Goal: Task Accomplishment & Management: Complete application form

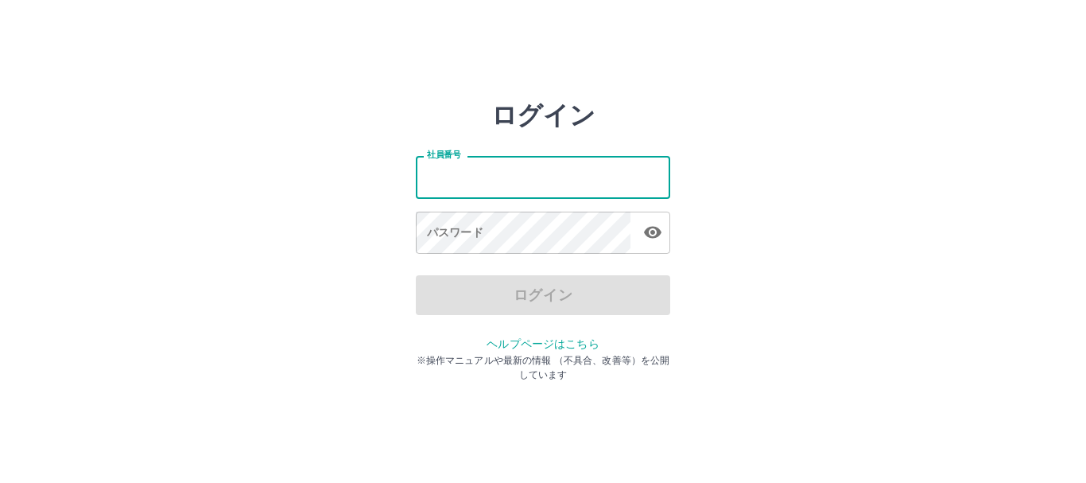
click at [432, 175] on input "社員番号" at bounding box center [543, 177] width 254 height 42
type input "*******"
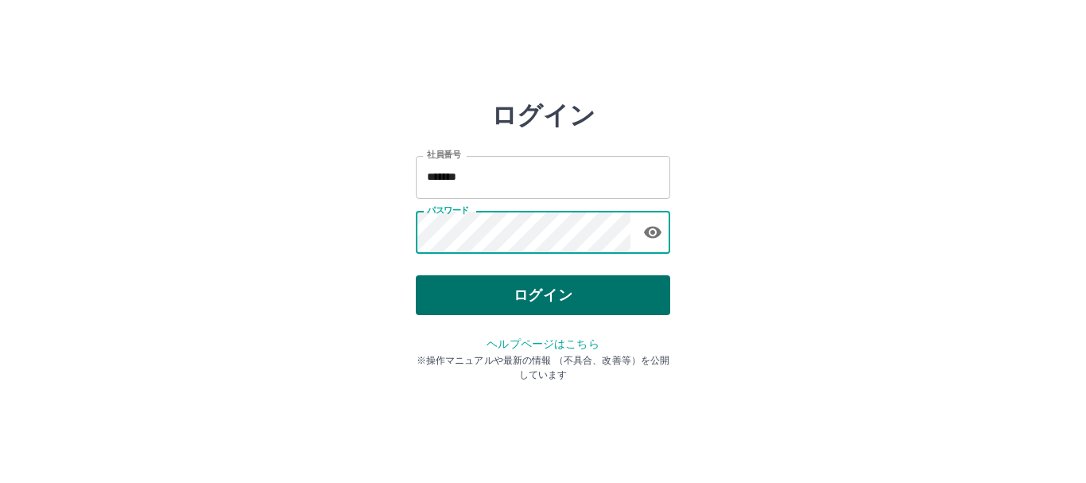
click at [465, 282] on button "ログイン" at bounding box center [543, 295] width 254 height 40
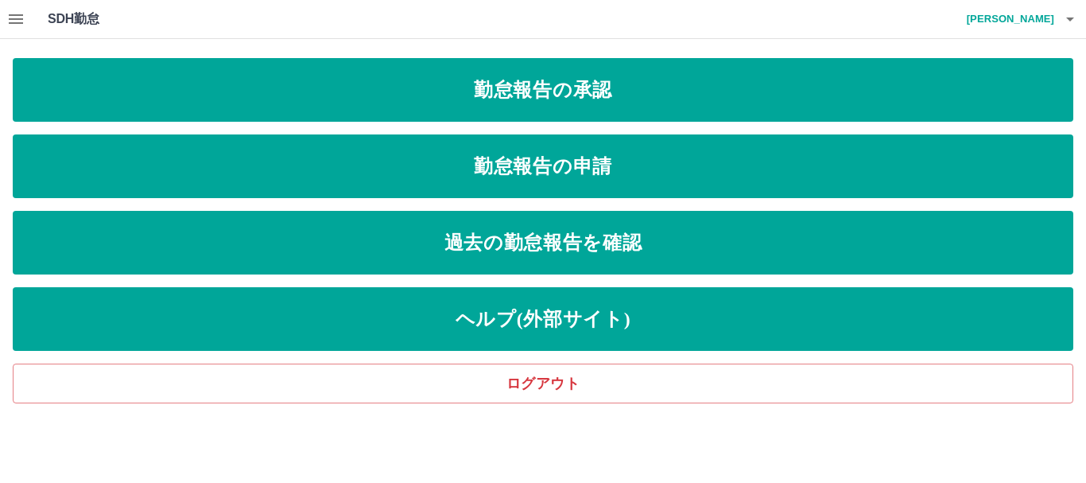
click at [13, 18] on icon "button" at bounding box center [16, 19] width 14 height 10
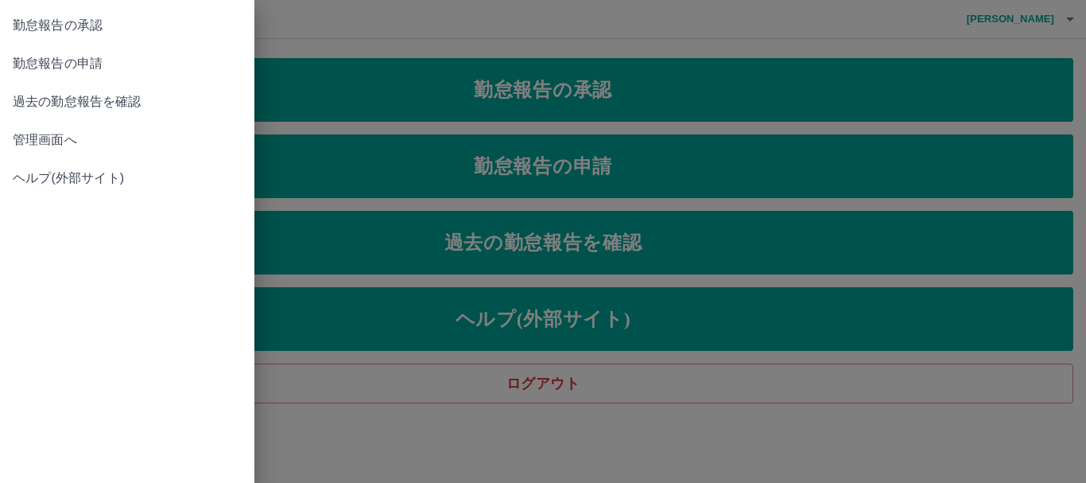
click at [95, 135] on span "管理画面へ" at bounding box center [127, 139] width 229 height 19
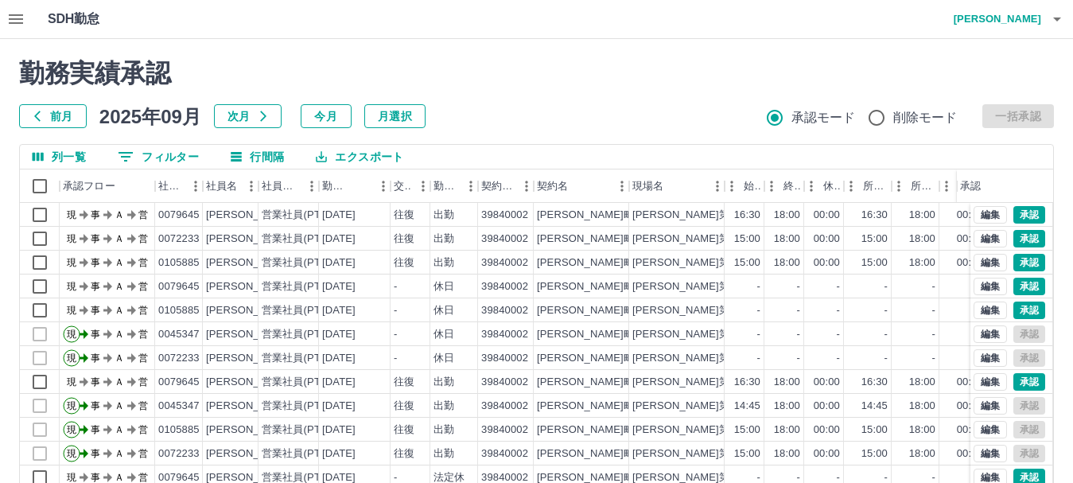
click at [1057, 20] on icon "button" at bounding box center [1057, 19] width 8 height 4
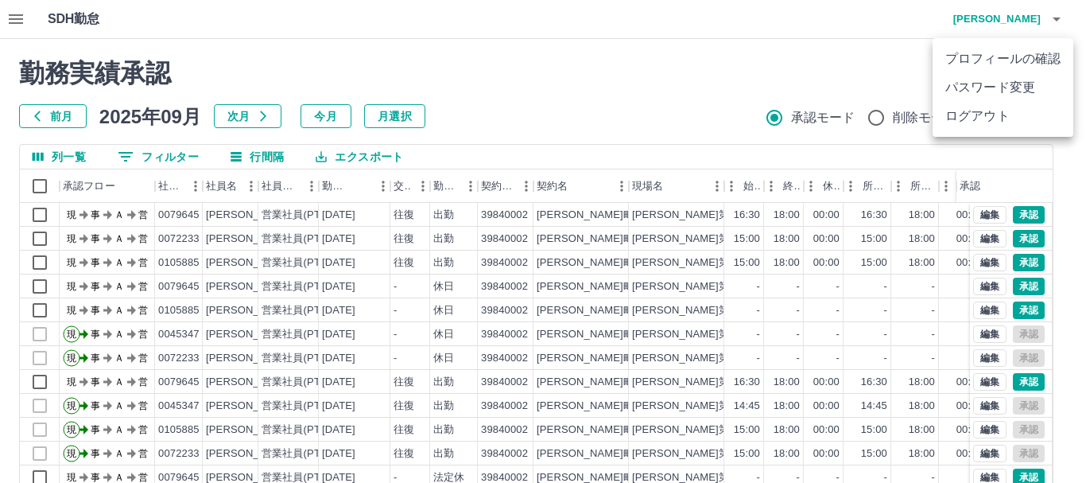
click at [1008, 119] on li "ログアウト" at bounding box center [1003, 116] width 141 height 29
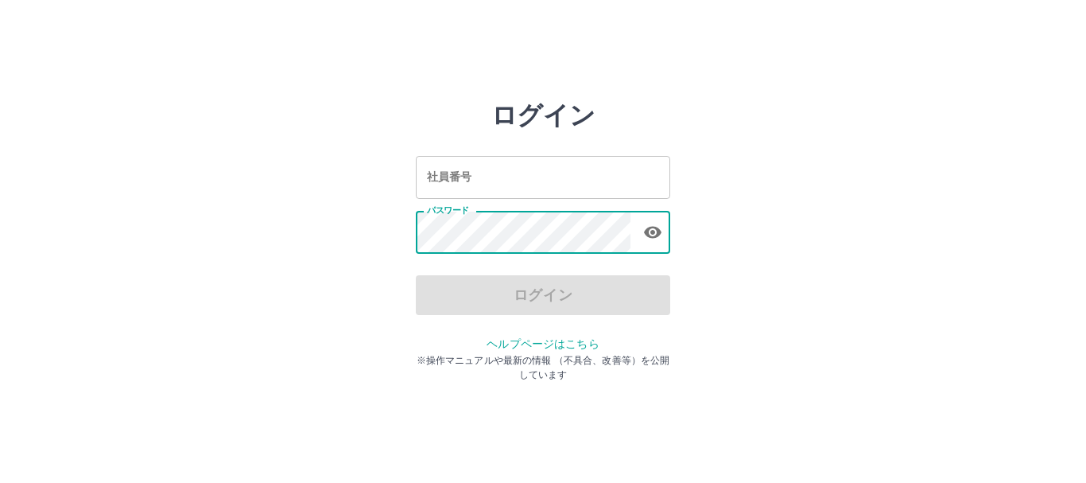
click at [437, 184] on input "社員番号" at bounding box center [543, 177] width 254 height 42
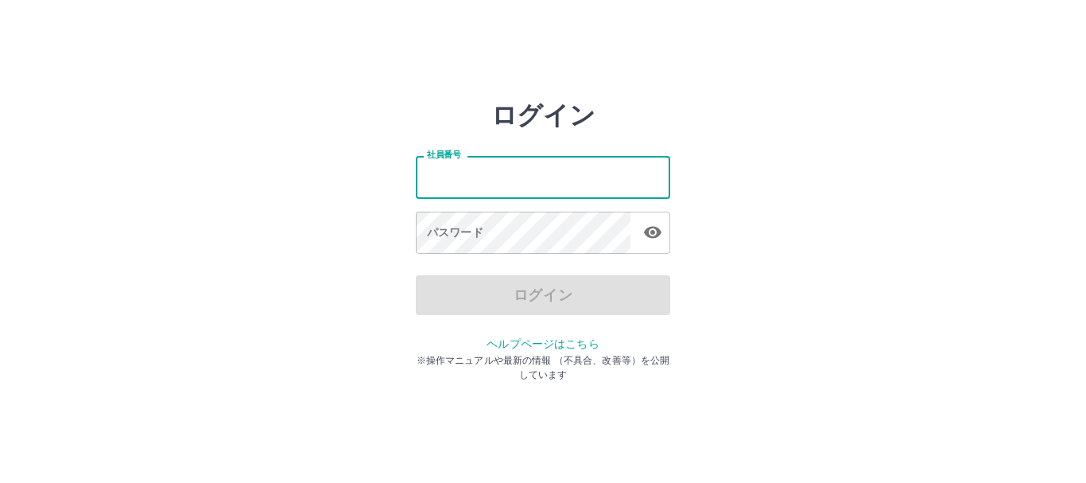
type input "*******"
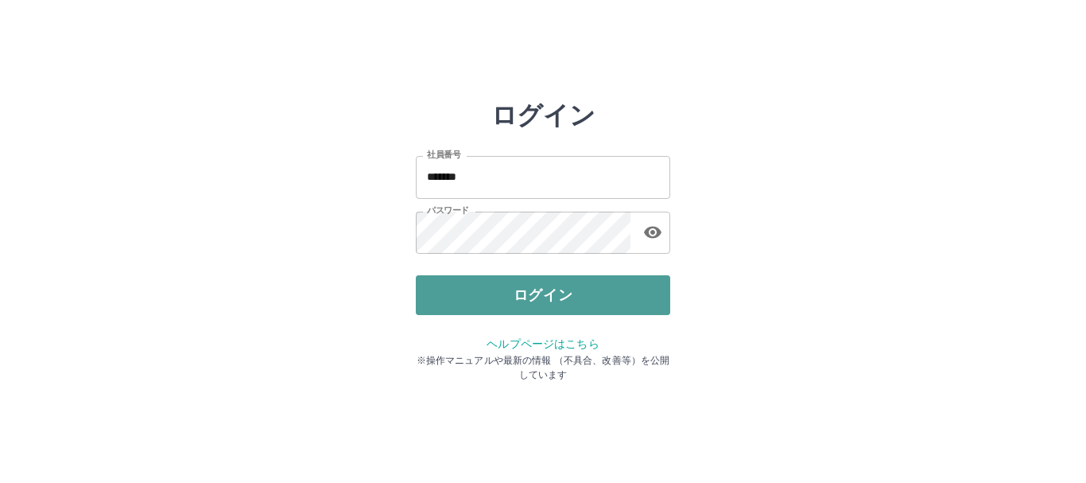
click at [447, 287] on button "ログイン" at bounding box center [543, 295] width 254 height 40
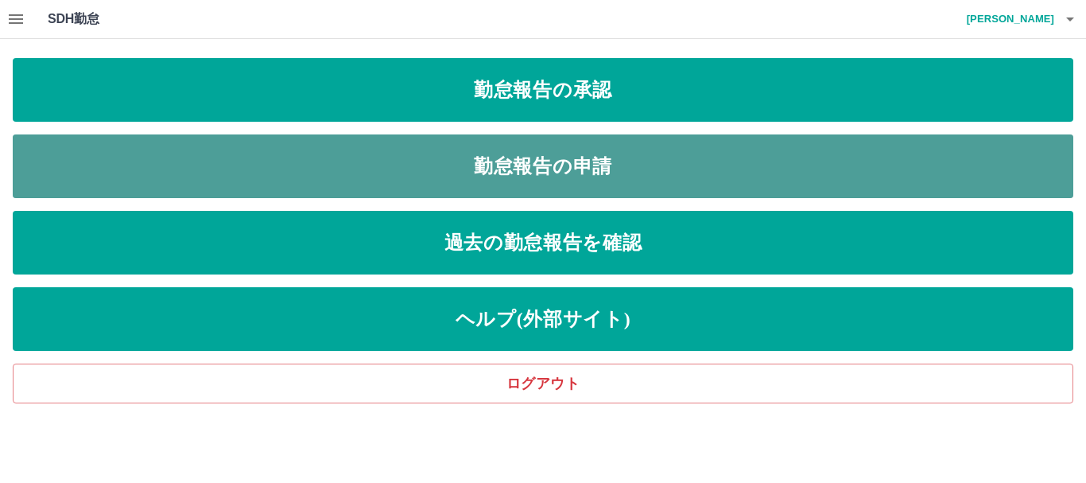
click at [575, 165] on link "勤怠報告の申請" at bounding box center [543, 166] width 1061 height 64
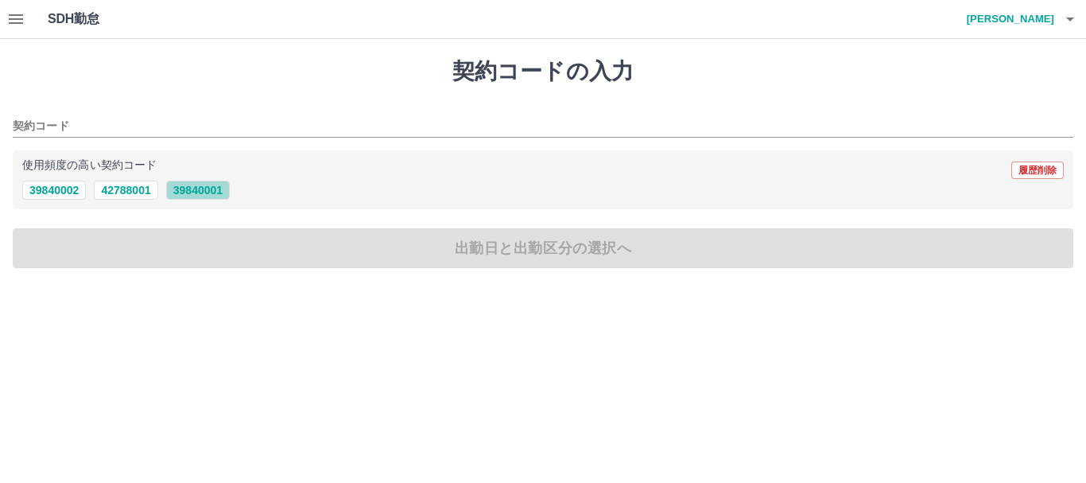
click at [197, 194] on button "39840001" at bounding box center [198, 189] width 64 height 19
type input "********"
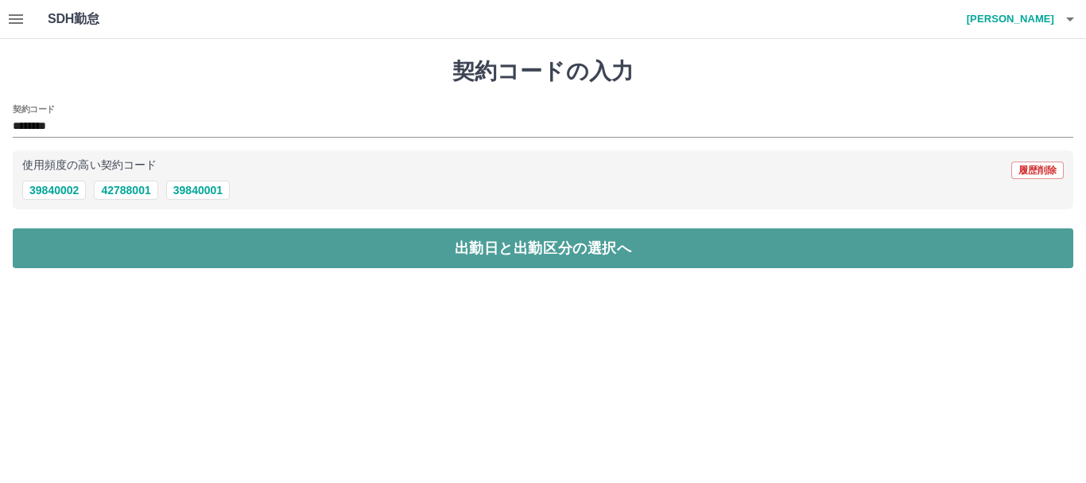
click at [268, 247] on button "出勤日と出勤区分の選択へ" at bounding box center [543, 248] width 1061 height 40
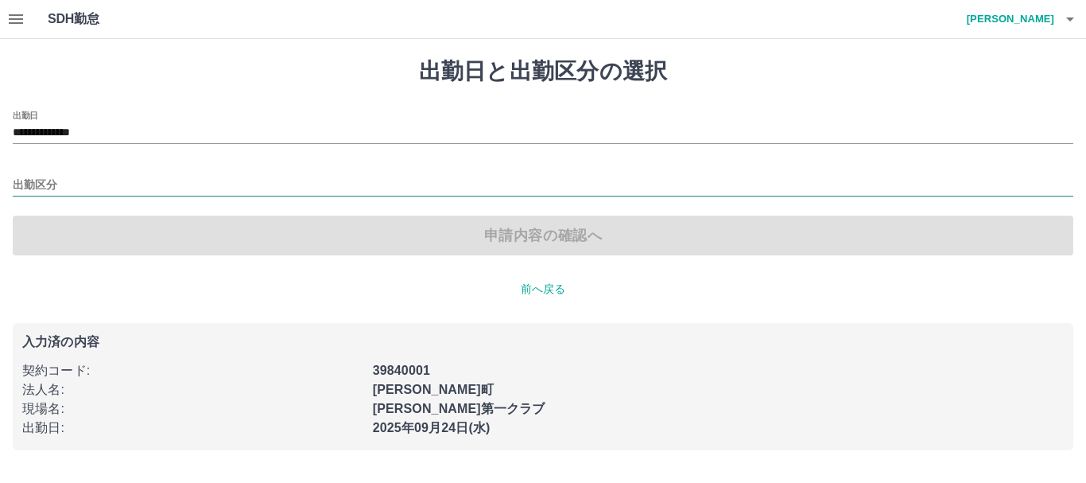
click at [66, 188] on input "出勤区分" at bounding box center [543, 186] width 1061 height 20
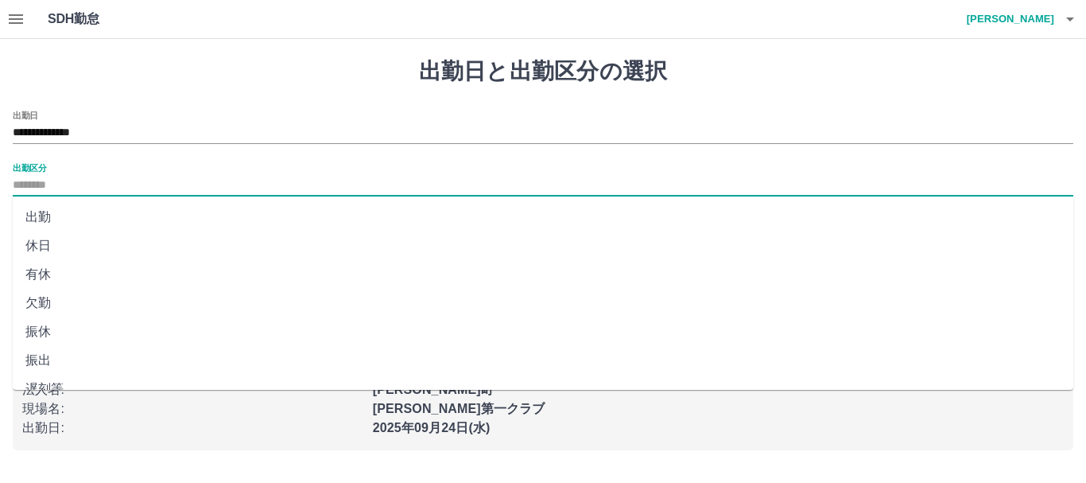
click at [47, 216] on li "出勤" at bounding box center [543, 217] width 1061 height 29
type input "**"
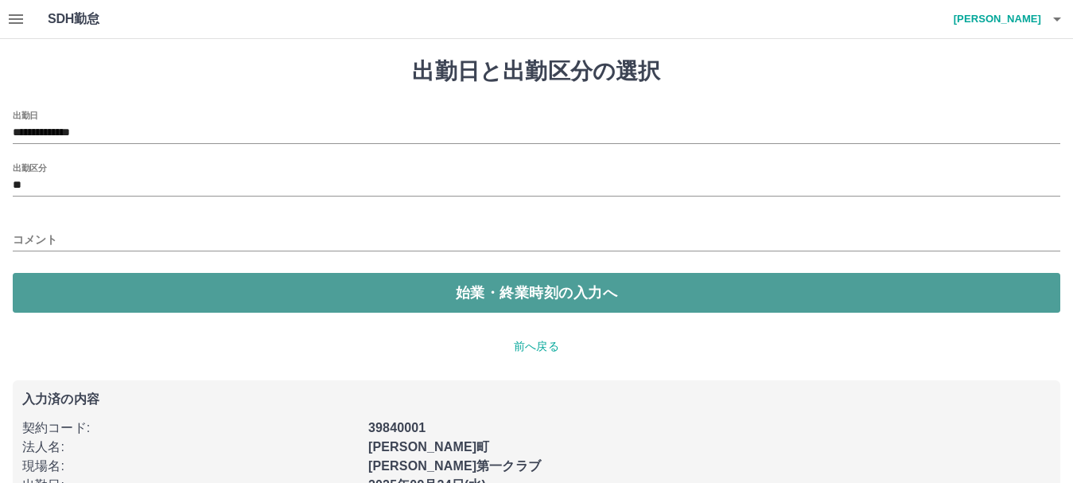
click at [165, 290] on button "始業・終業時刻の入力へ" at bounding box center [536, 293] width 1047 height 40
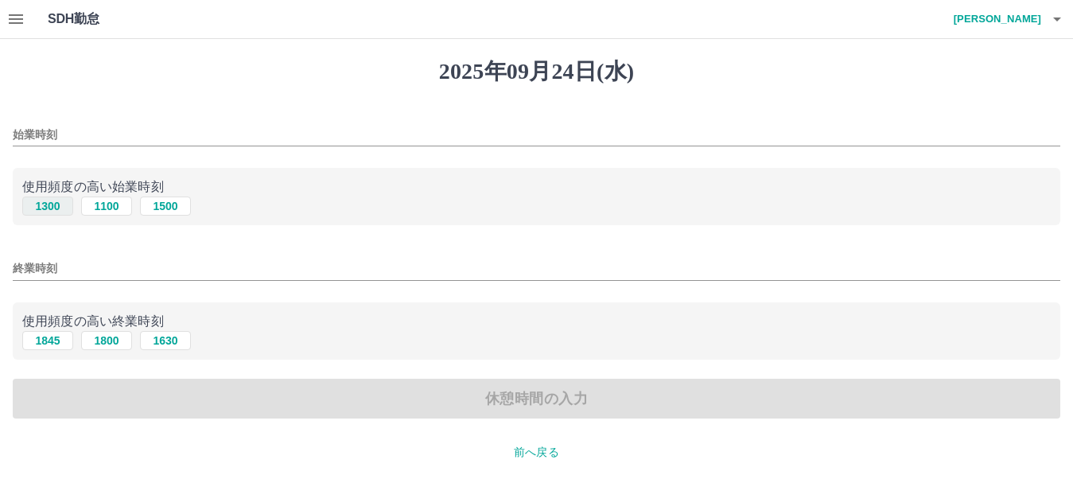
click at [61, 210] on button "1300" at bounding box center [47, 205] width 51 height 19
type input "****"
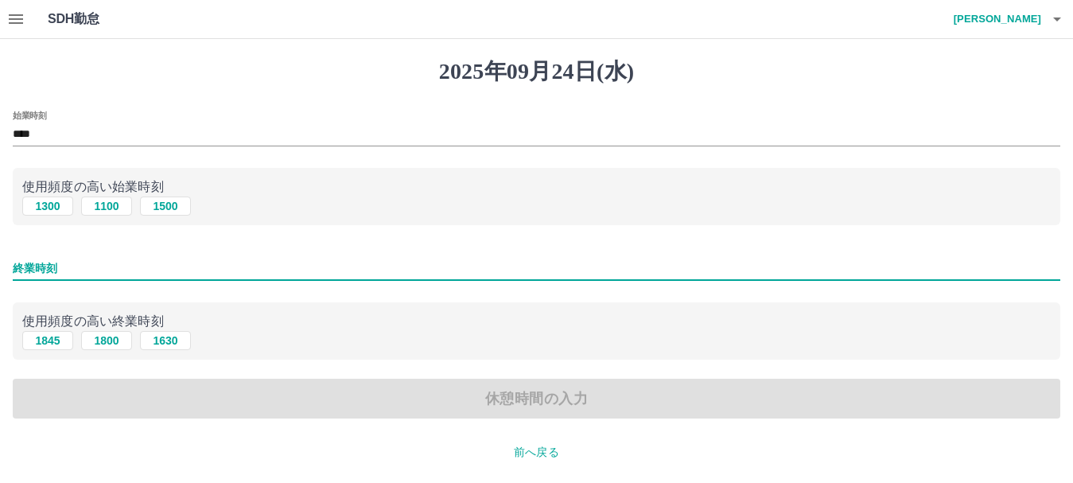
click at [49, 268] on input "終業時刻" at bounding box center [536, 268] width 1047 height 23
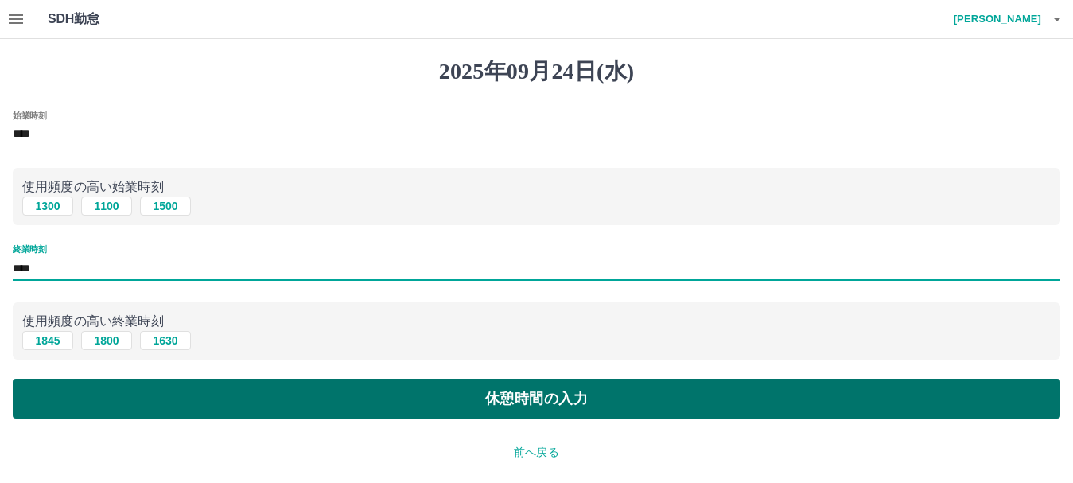
type input "****"
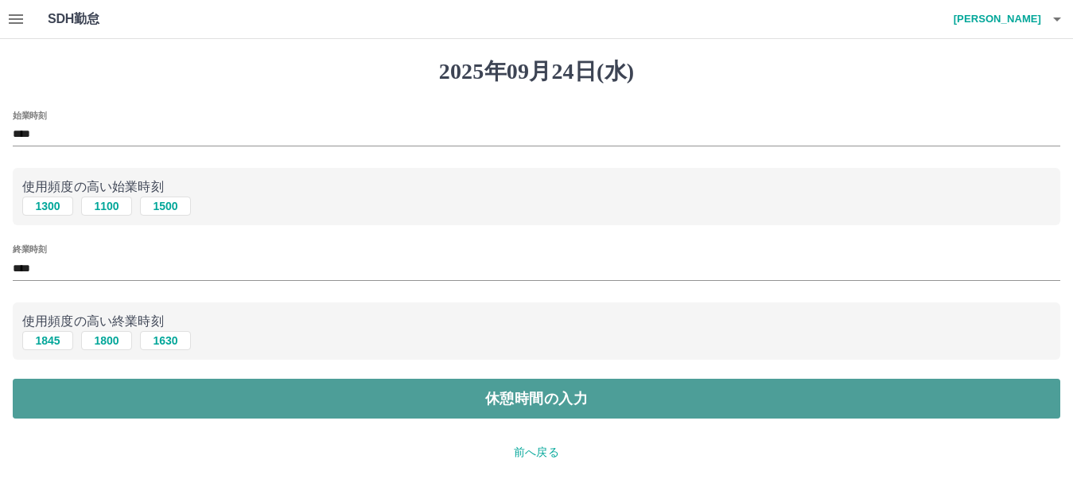
click at [238, 405] on button "休憩時間の入力" at bounding box center [536, 398] width 1047 height 40
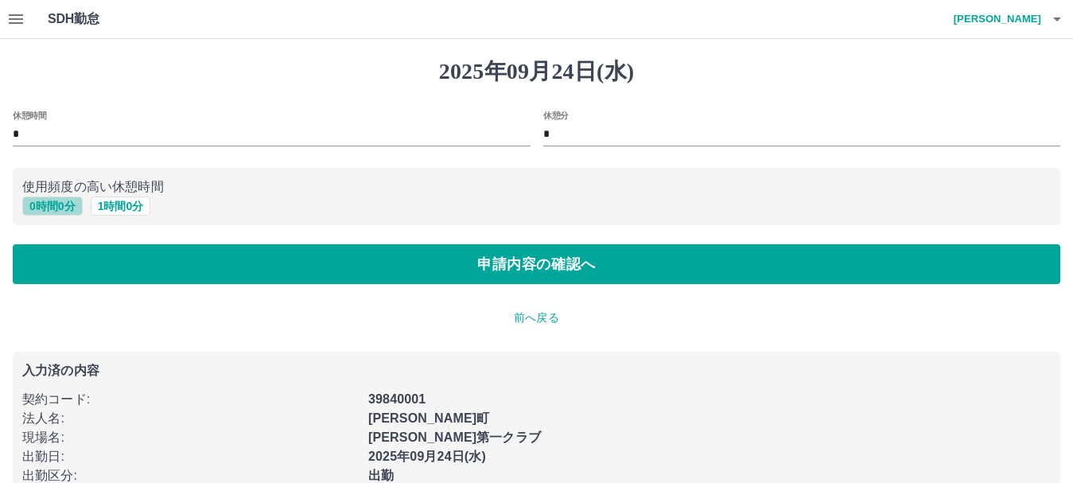
click at [54, 204] on button "0 時間 0 分" at bounding box center [52, 205] width 60 height 19
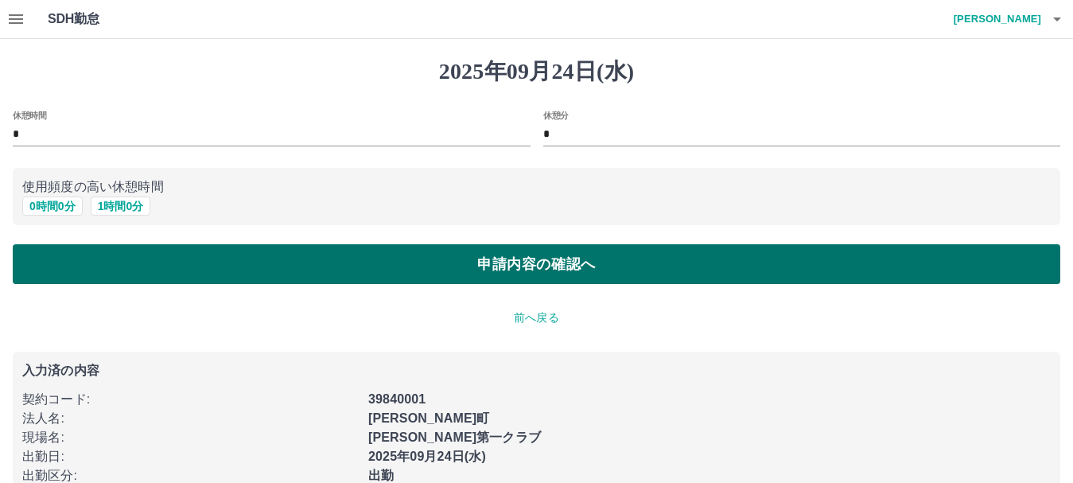
click at [365, 277] on button "申請内容の確認へ" at bounding box center [536, 264] width 1047 height 40
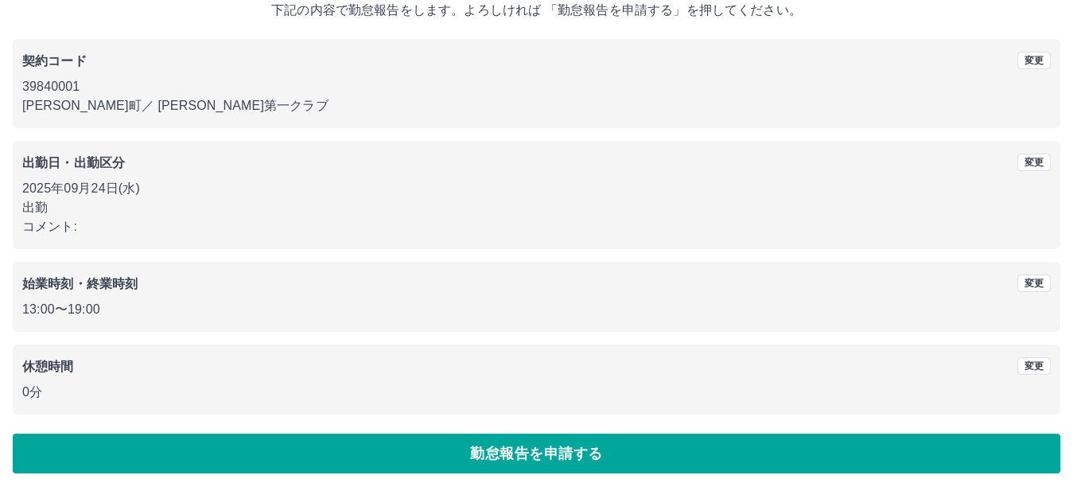
scroll to position [113, 0]
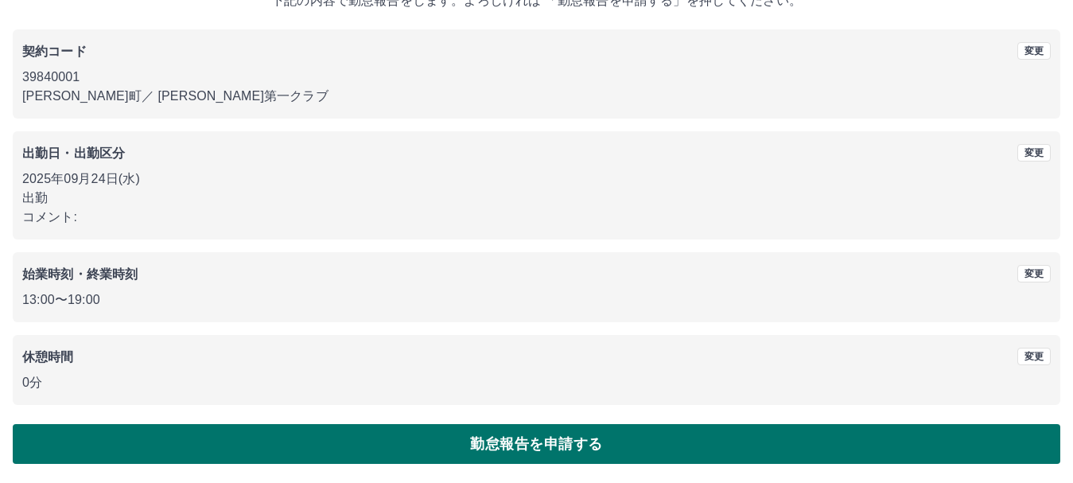
click at [188, 441] on button "勤怠報告を申請する" at bounding box center [536, 444] width 1047 height 40
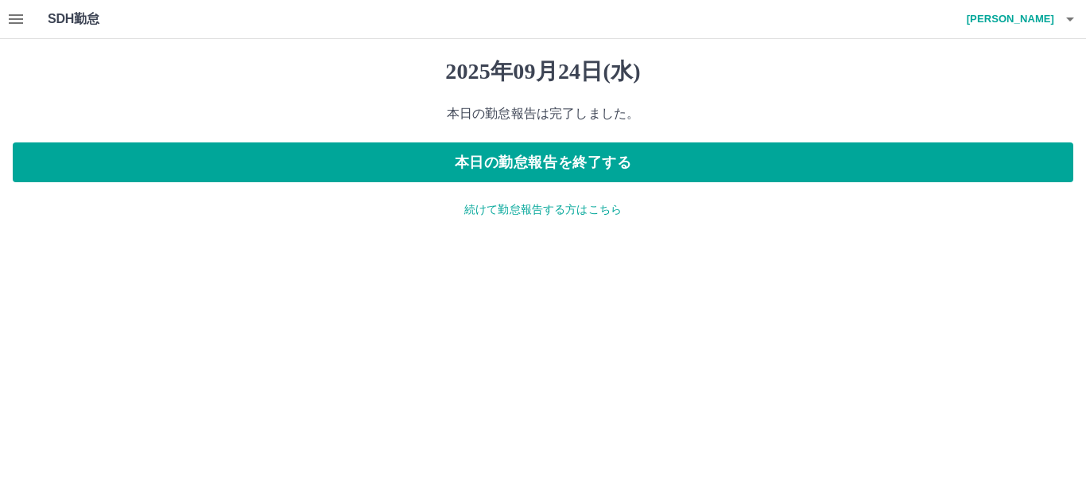
click at [543, 211] on p "続けて勤怠報告する方はこちら" at bounding box center [543, 209] width 1061 height 17
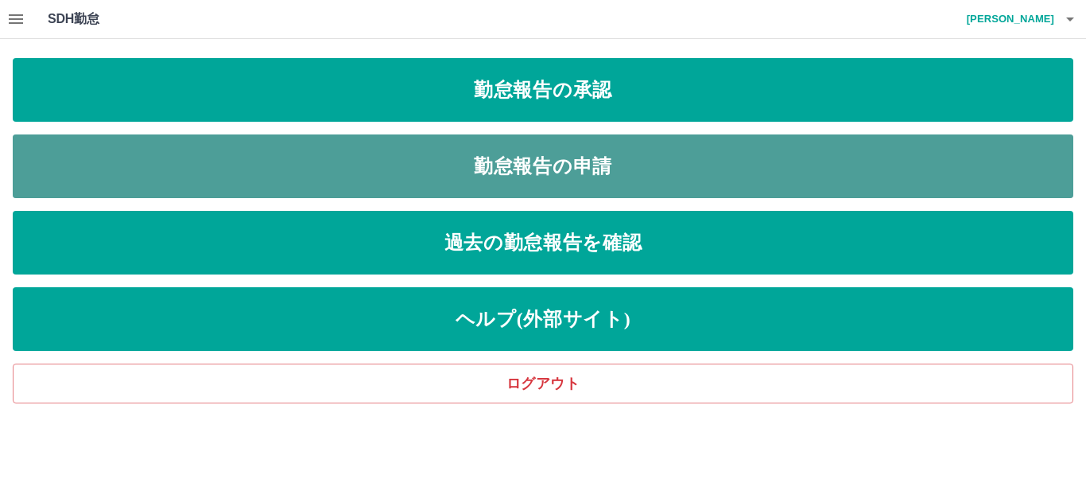
click at [452, 162] on link "勤怠報告の申請" at bounding box center [543, 166] width 1061 height 64
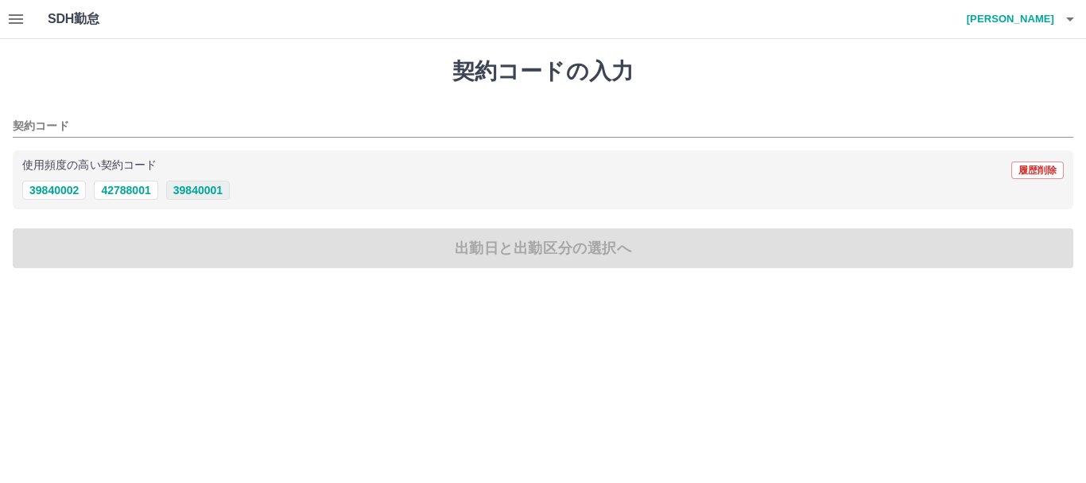
click at [210, 194] on button "39840001" at bounding box center [198, 189] width 64 height 19
type input "********"
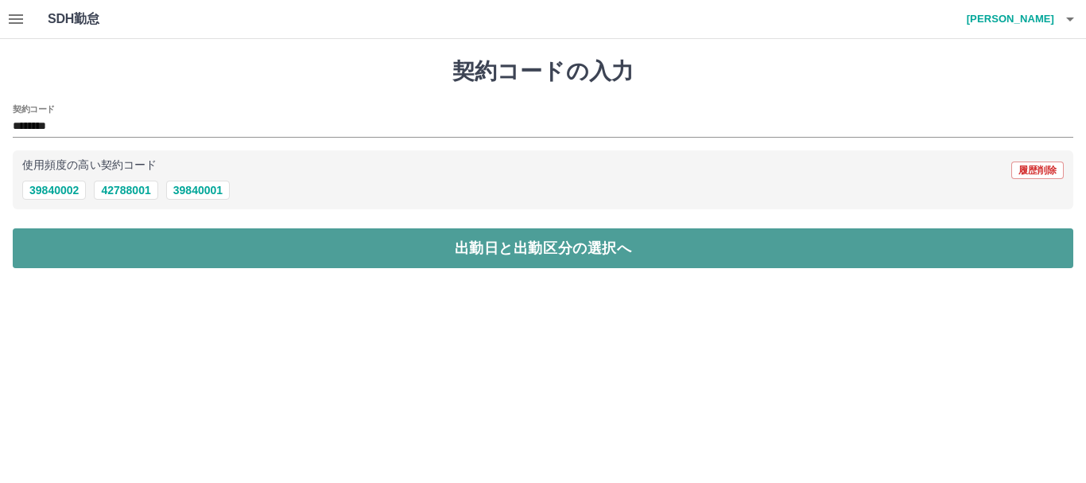
click at [199, 237] on button "出勤日と出勤区分の選択へ" at bounding box center [543, 248] width 1061 height 40
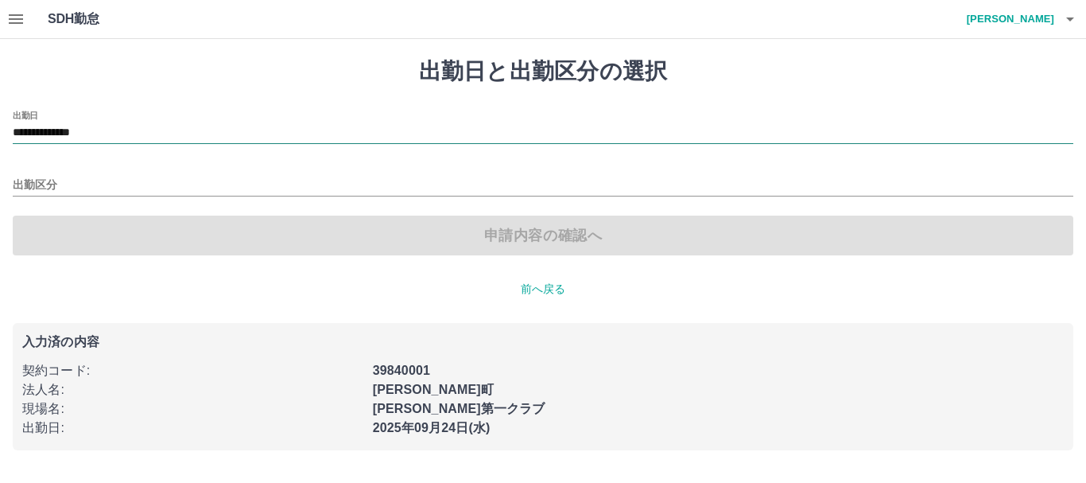
click at [129, 134] on input "**********" at bounding box center [543, 133] width 1061 height 20
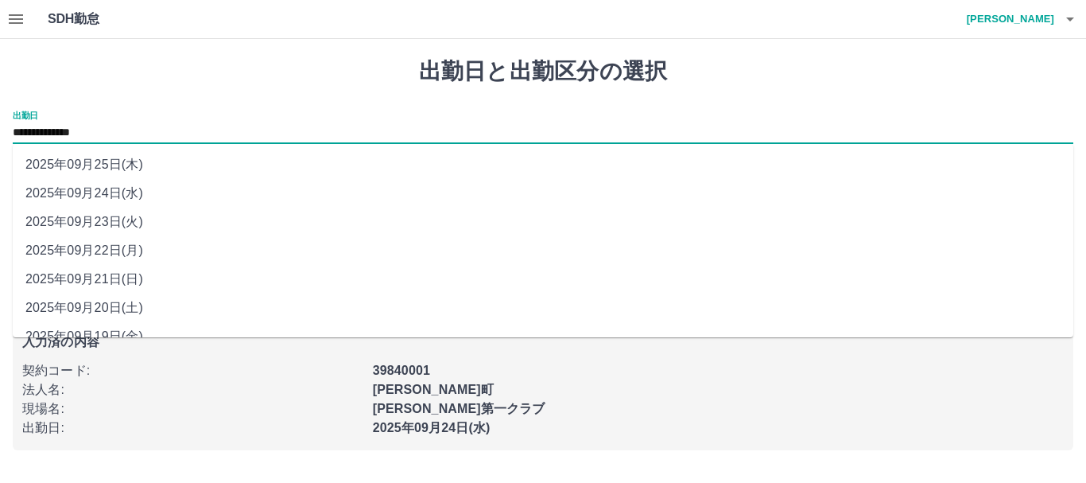
click at [124, 219] on li "2025年09月23日(火)" at bounding box center [543, 222] width 1061 height 29
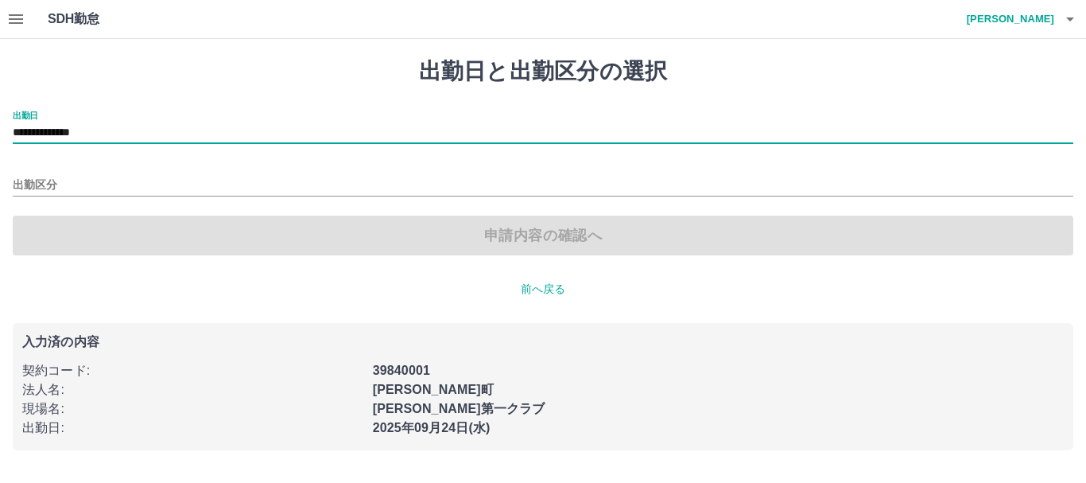
type input "**********"
click at [45, 179] on input "出勤区分" at bounding box center [543, 186] width 1061 height 20
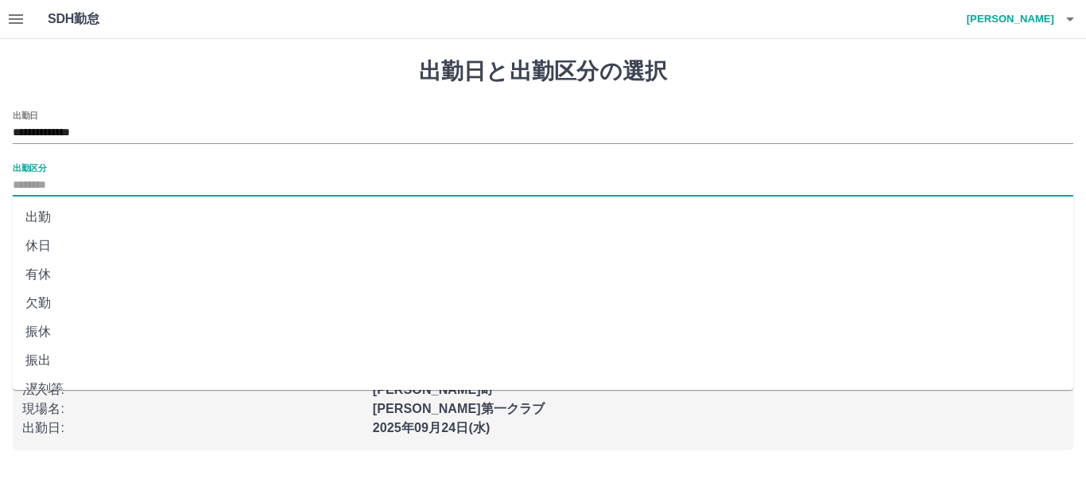
click at [45, 179] on input "出勤区分" at bounding box center [543, 186] width 1061 height 20
click at [42, 245] on li "休日" at bounding box center [543, 245] width 1061 height 29
type input "**"
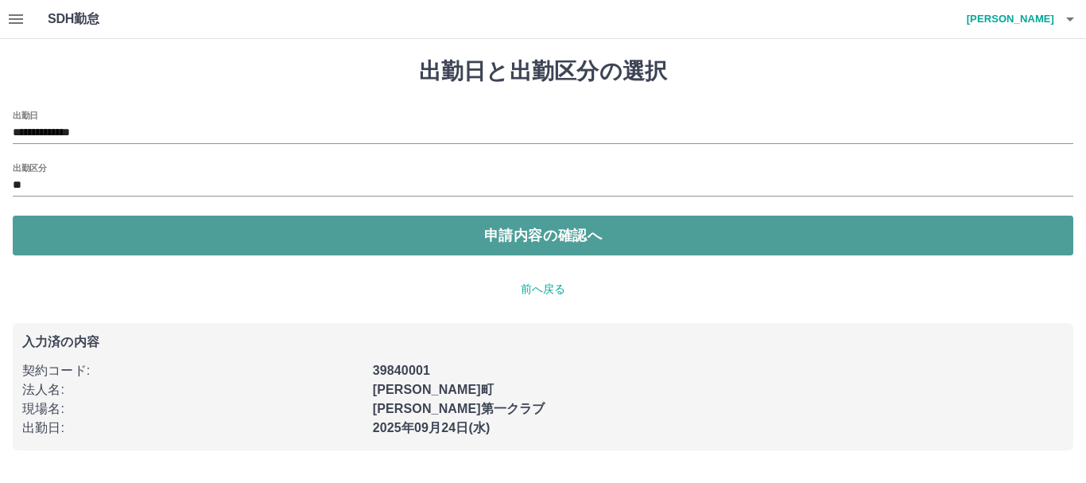
click at [475, 235] on button "申請内容の確認へ" at bounding box center [543, 235] width 1061 height 40
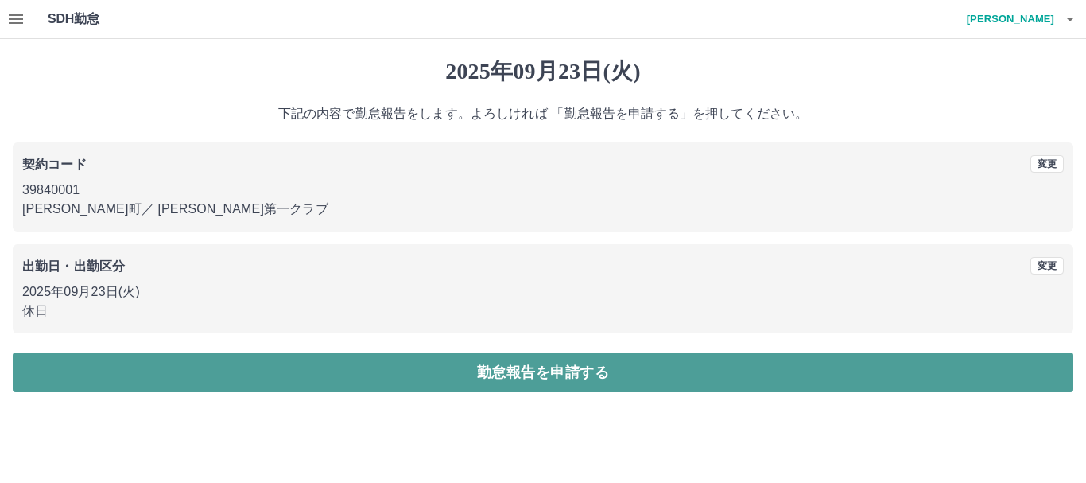
click at [479, 371] on button "勤怠報告を申請する" at bounding box center [543, 372] width 1061 height 40
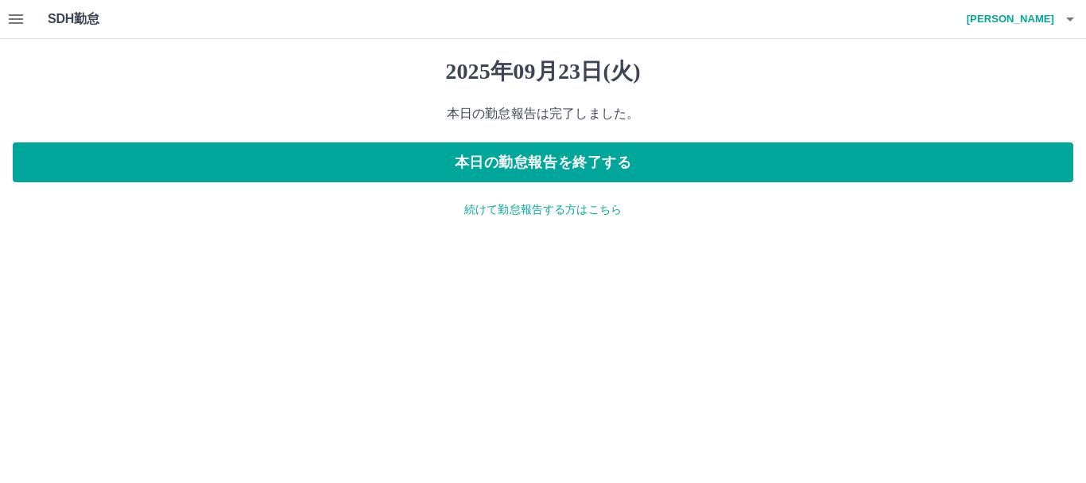
click at [483, 210] on p "続けて勤怠報告する方はこちら" at bounding box center [543, 209] width 1061 height 17
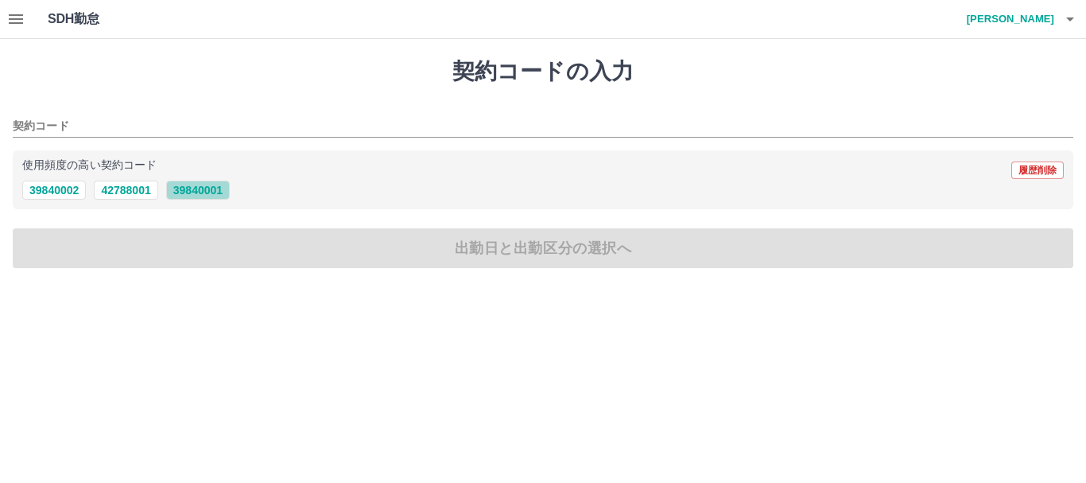
click at [205, 188] on button "39840001" at bounding box center [198, 189] width 64 height 19
type input "********"
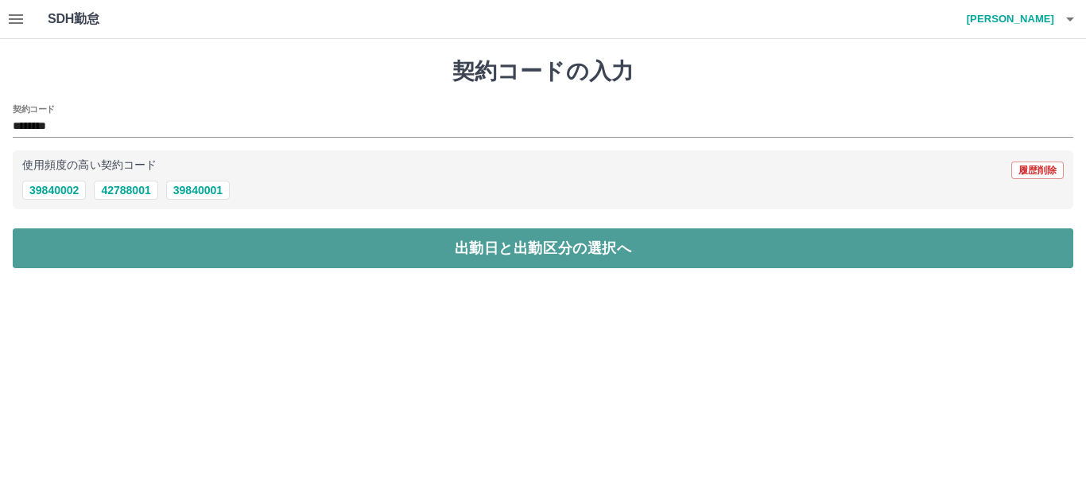
click at [250, 251] on button "出勤日と出勤区分の選択へ" at bounding box center [543, 248] width 1061 height 40
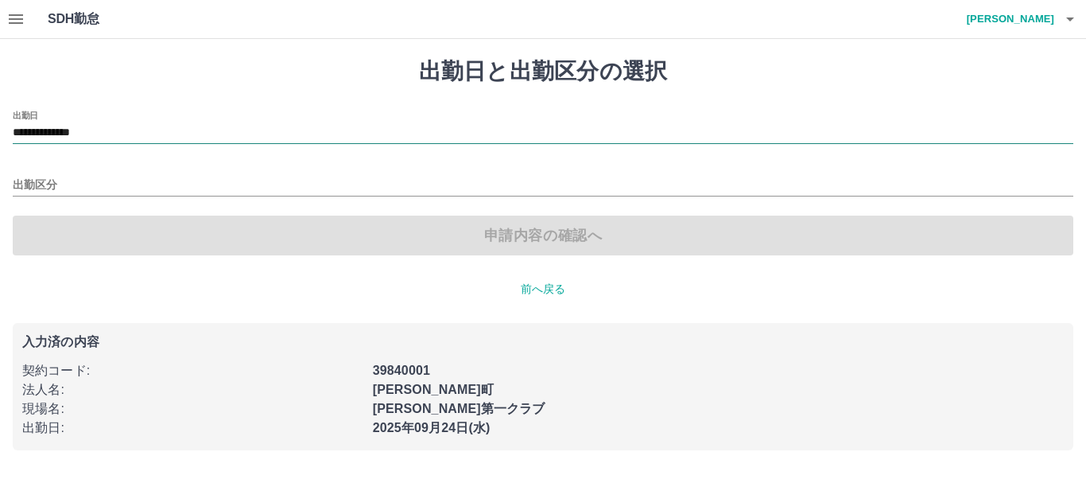
click at [126, 123] on input "**********" at bounding box center [543, 133] width 1061 height 20
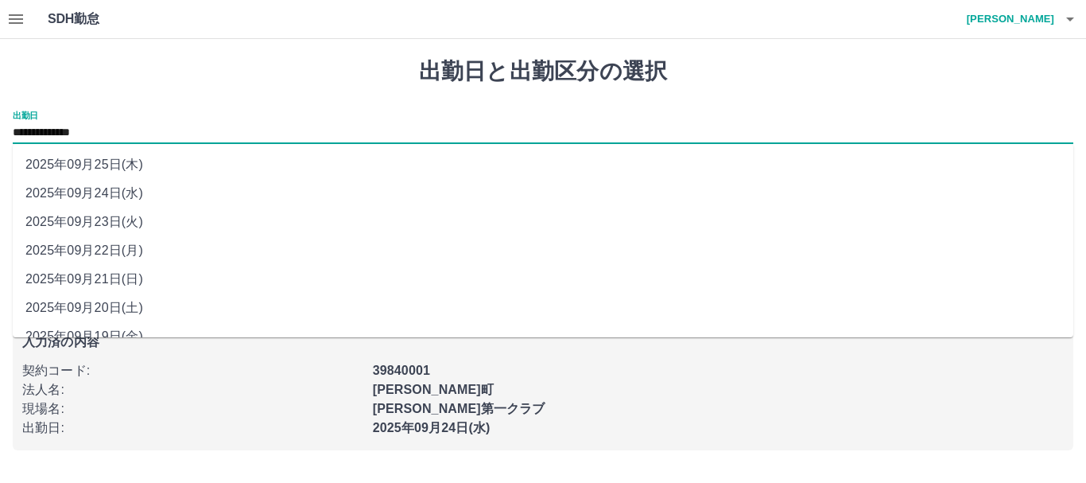
click at [130, 247] on li "2025年09月22日(月)" at bounding box center [543, 250] width 1061 height 29
type input "**********"
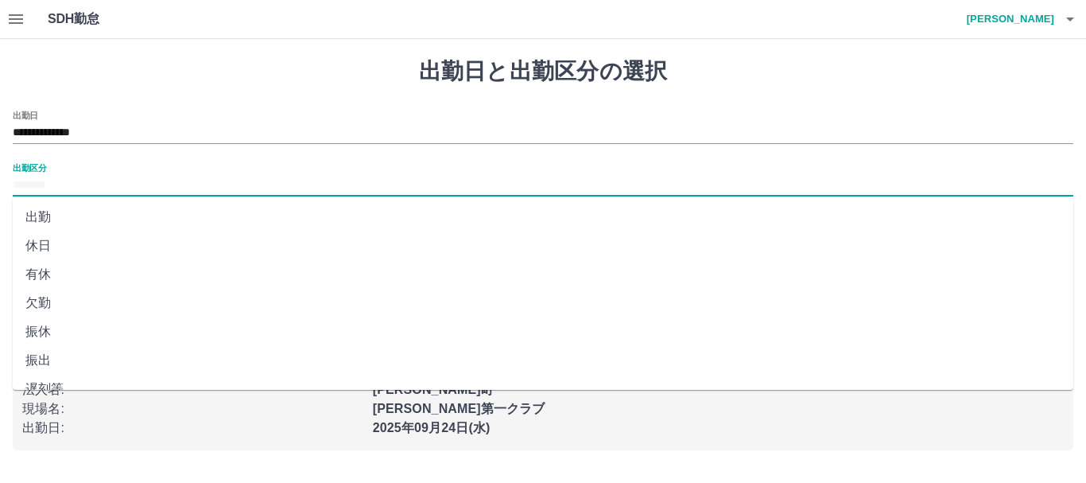
click at [42, 188] on input "出勤区分" at bounding box center [543, 186] width 1061 height 20
click at [41, 274] on li "有休" at bounding box center [543, 274] width 1061 height 29
type input "**"
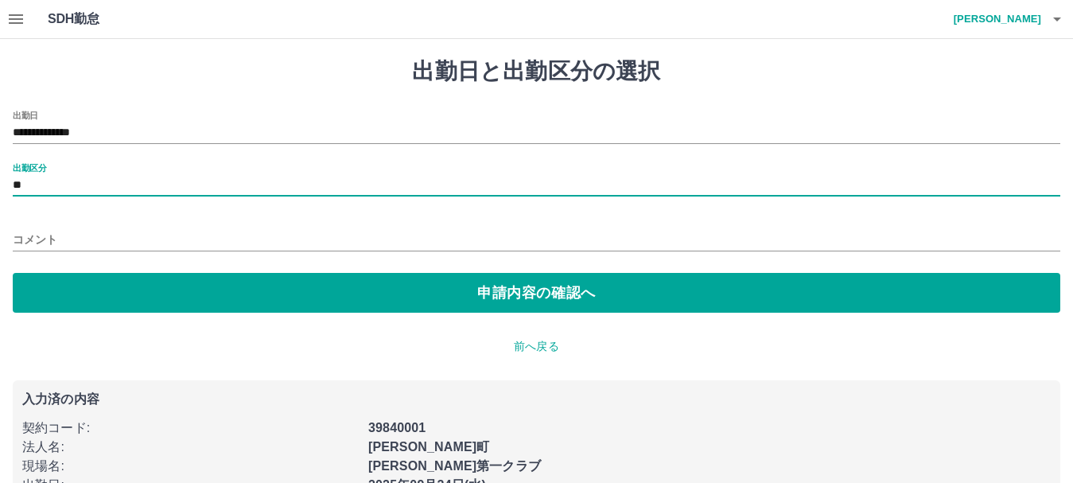
click at [52, 242] on input "コメント" at bounding box center [536, 239] width 1047 height 23
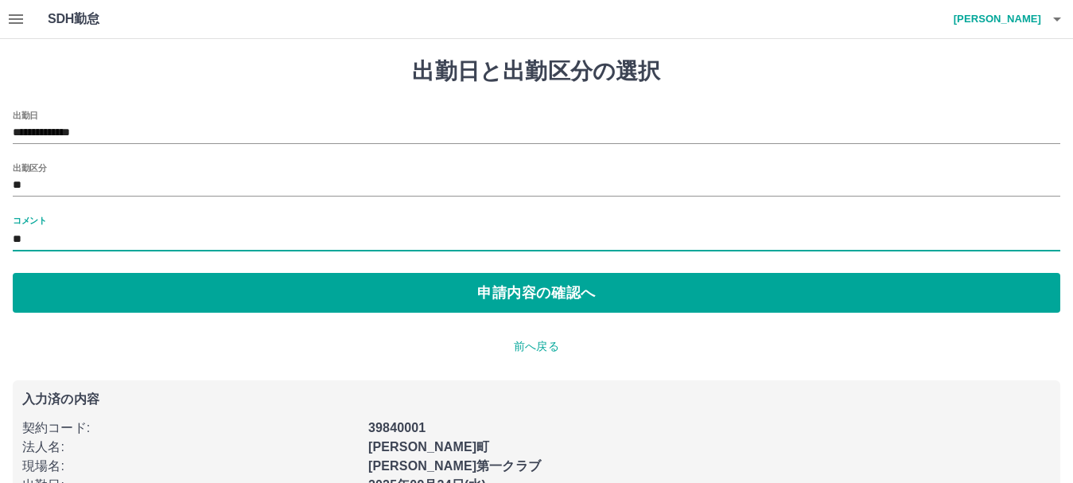
type input "*****"
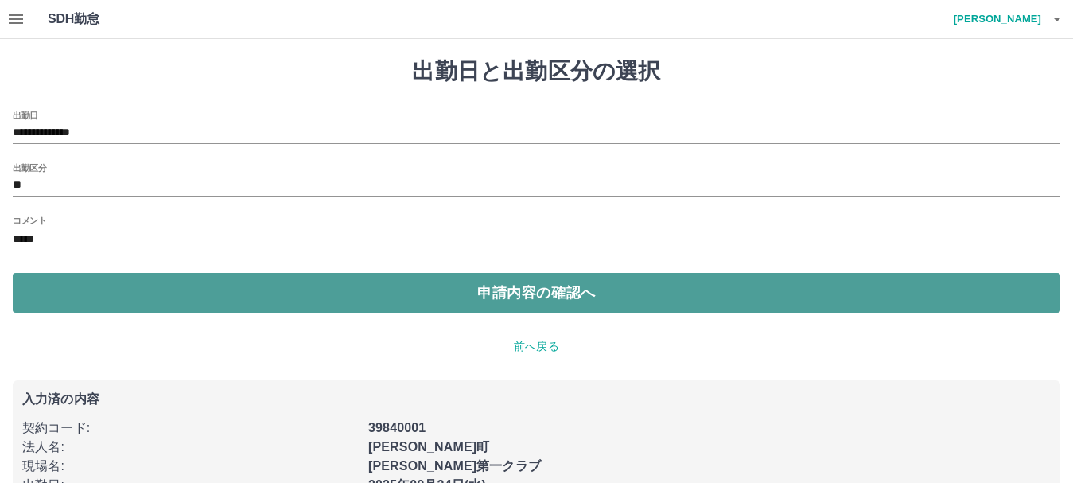
click at [422, 305] on button "申請内容の確認へ" at bounding box center [536, 293] width 1047 height 40
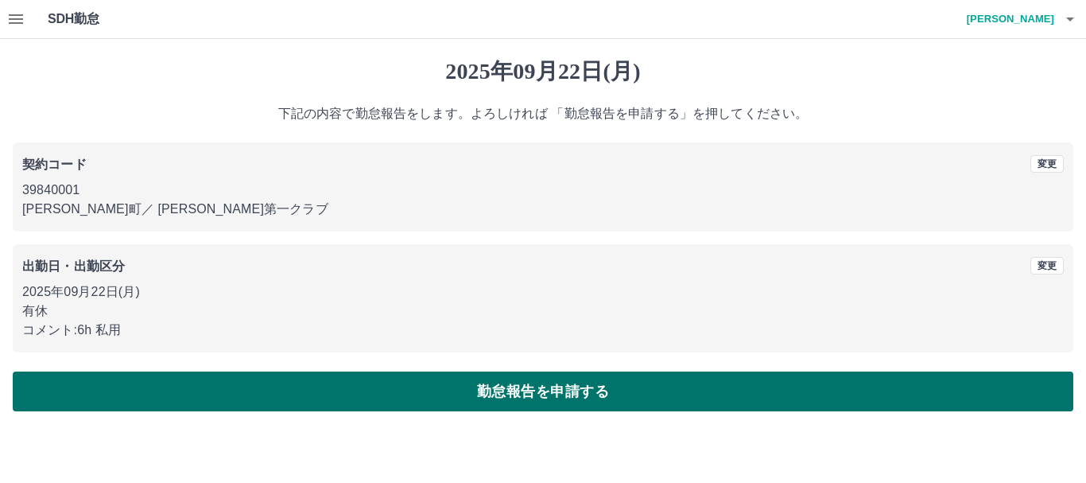
click at [444, 386] on button "勤怠報告を申請する" at bounding box center [543, 391] width 1061 height 40
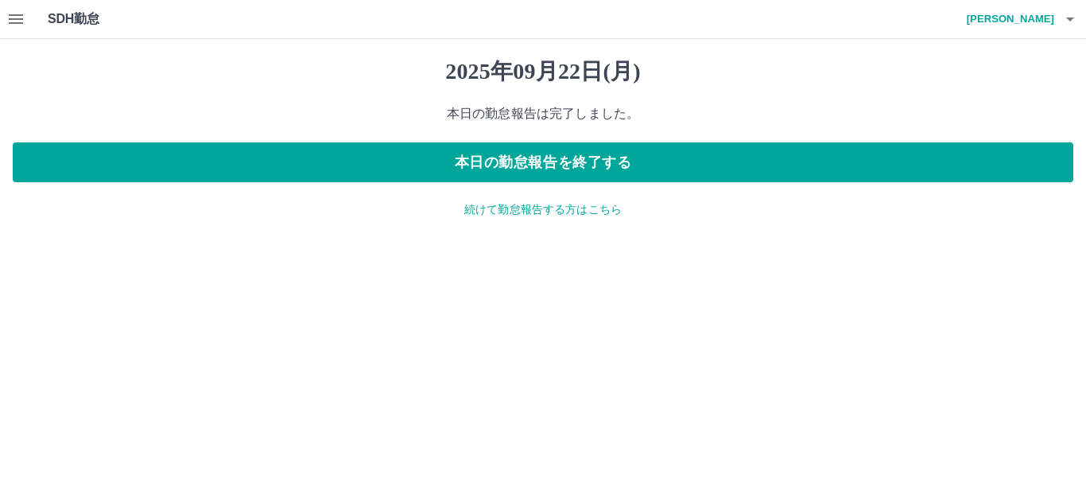
click at [544, 211] on p "続けて勤怠報告する方はこちら" at bounding box center [543, 209] width 1061 height 17
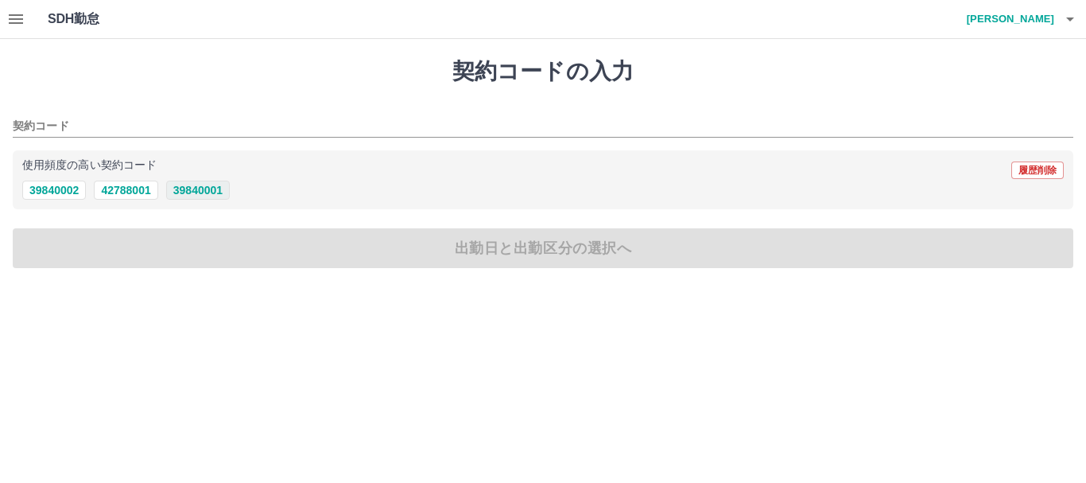
click at [215, 195] on button "39840001" at bounding box center [198, 189] width 64 height 19
type input "********"
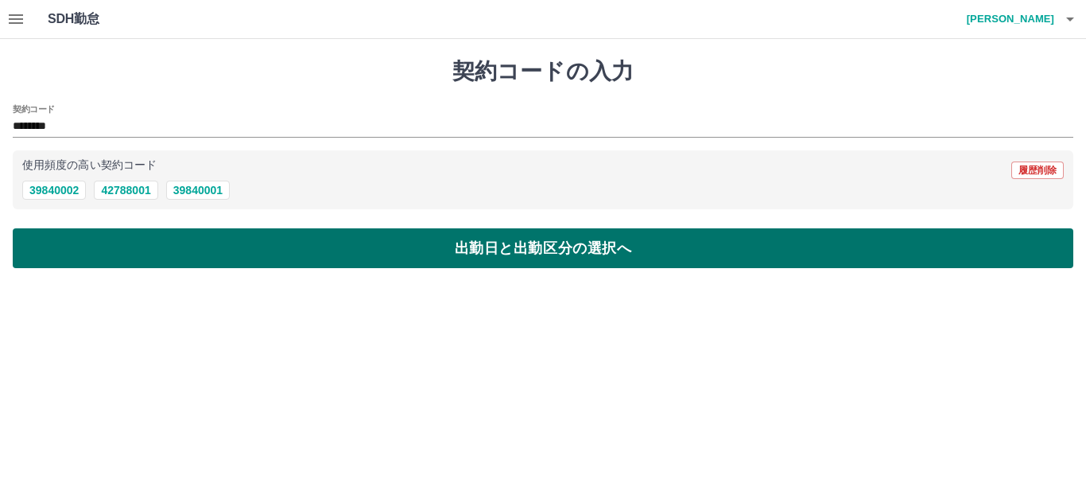
click at [245, 246] on button "出勤日と出勤区分の選択へ" at bounding box center [543, 248] width 1061 height 40
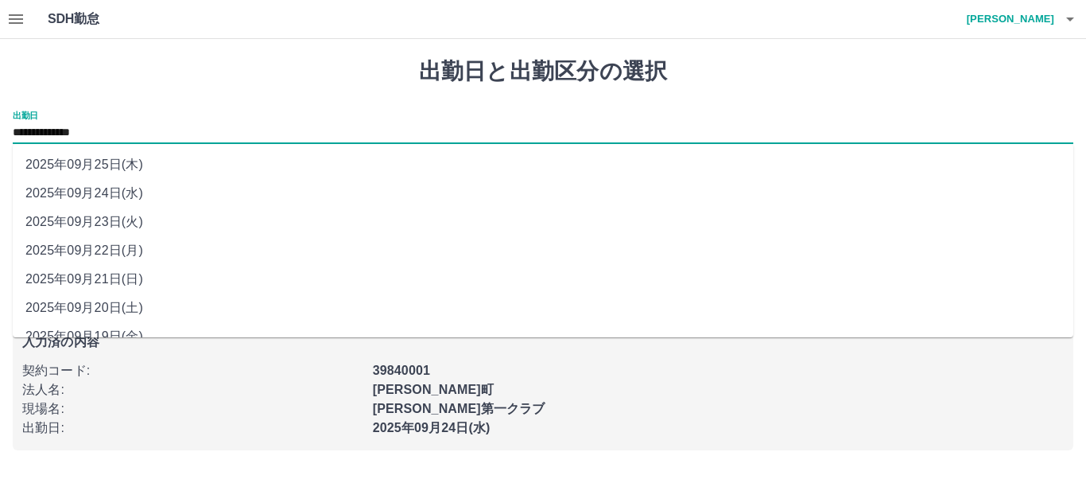
click at [134, 129] on input "**********" at bounding box center [543, 133] width 1061 height 20
click at [127, 282] on li "2025年09月21日(日)" at bounding box center [543, 279] width 1061 height 29
type input "**********"
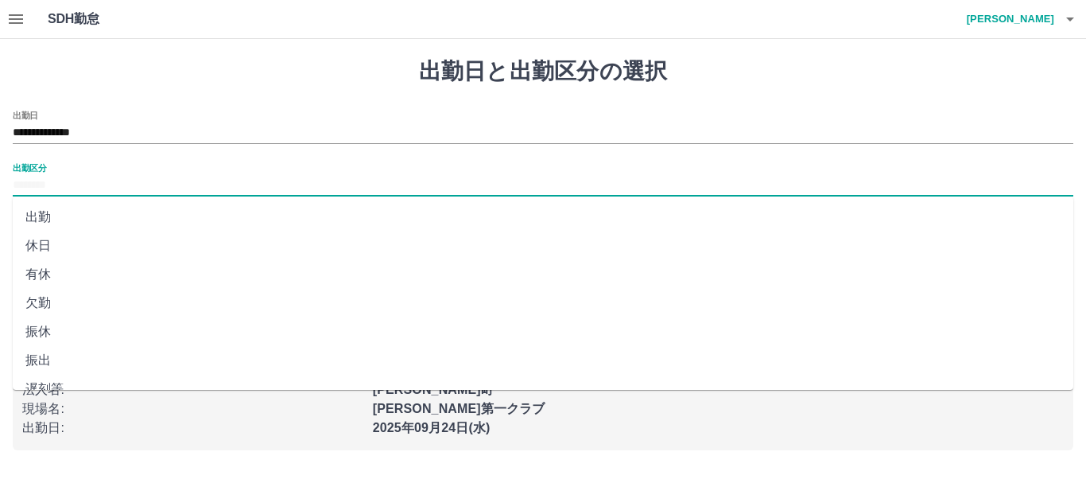
click at [72, 188] on input "出勤区分" at bounding box center [543, 186] width 1061 height 20
click at [50, 344] on li "法定休" at bounding box center [543, 340] width 1061 height 29
type input "***"
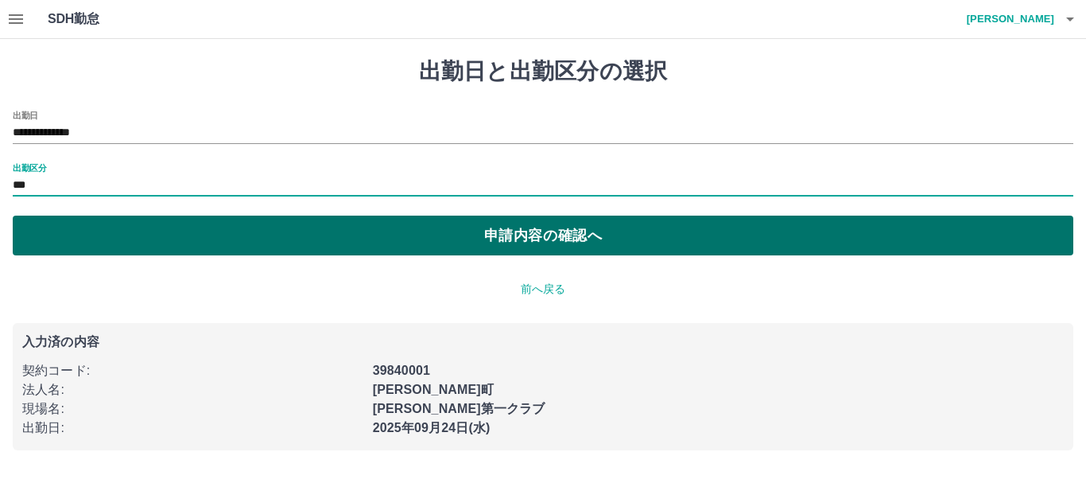
click at [117, 230] on button "申請内容の確認へ" at bounding box center [543, 235] width 1061 height 40
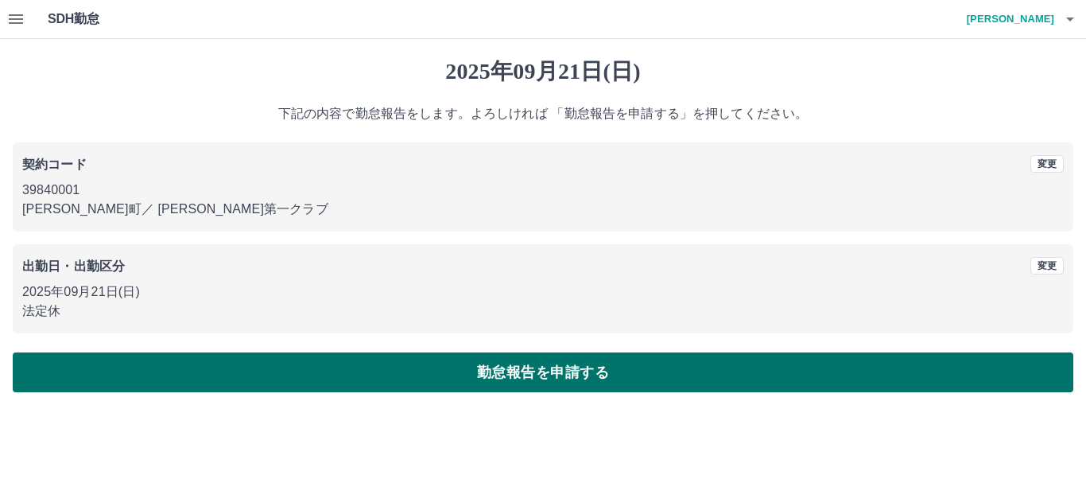
click at [191, 374] on button "勤怠報告を申請する" at bounding box center [543, 372] width 1061 height 40
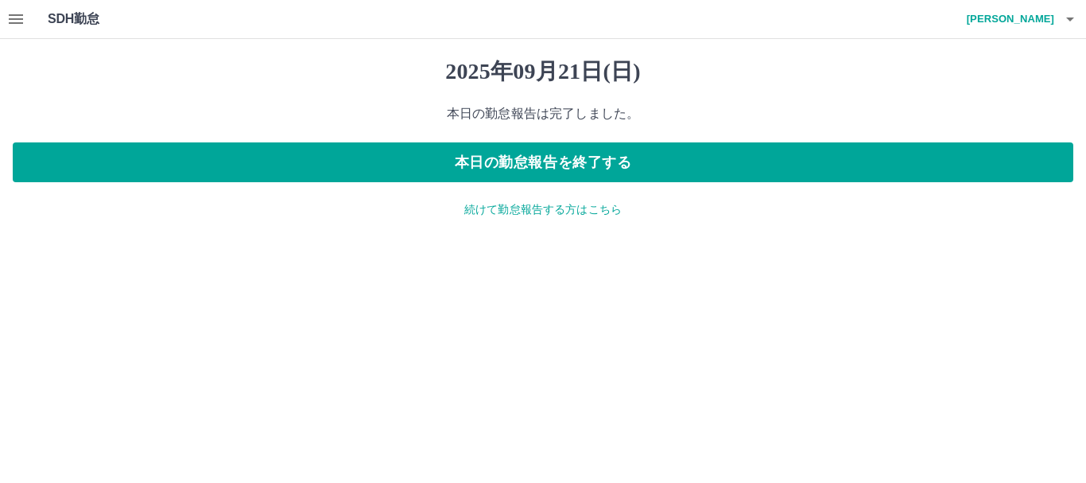
click at [587, 210] on p "続けて勤怠報告する方はこちら" at bounding box center [543, 209] width 1061 height 17
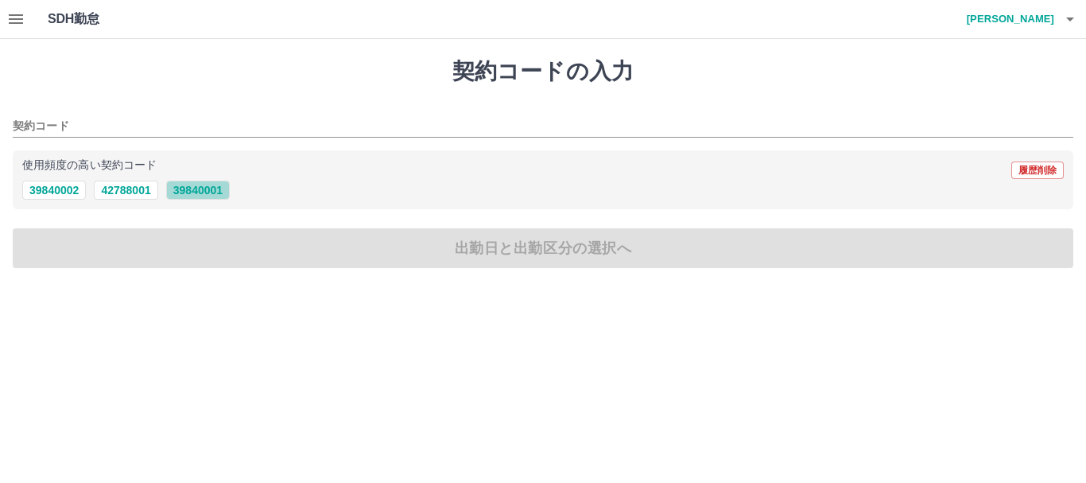
click at [194, 188] on button "39840001" at bounding box center [198, 189] width 64 height 19
type input "********"
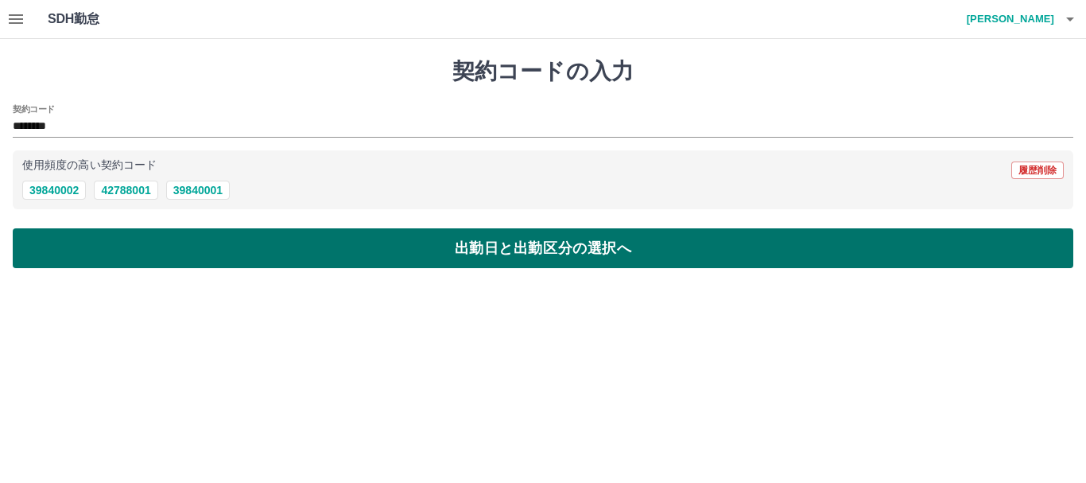
click at [182, 251] on button "出勤日と出勤区分の選択へ" at bounding box center [543, 248] width 1061 height 40
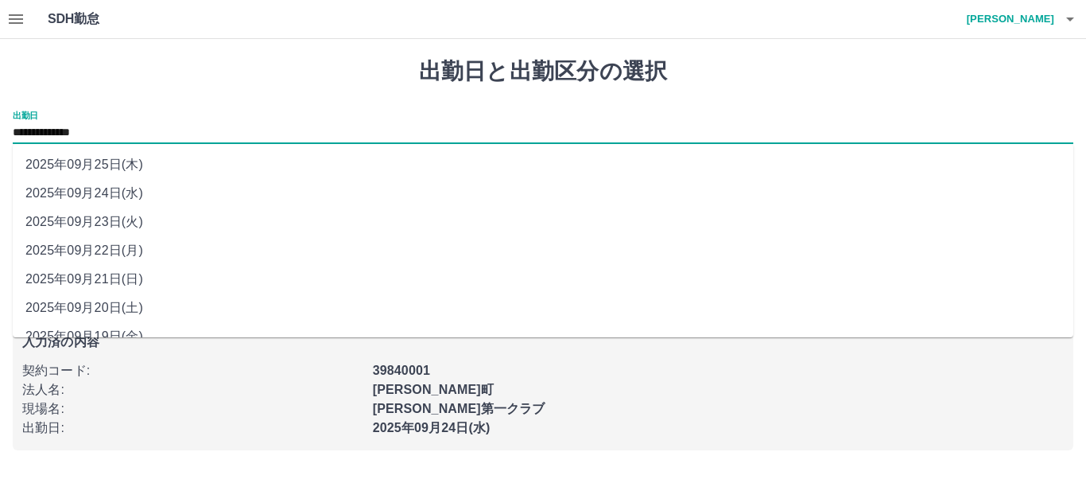
click at [121, 136] on input "**********" at bounding box center [543, 133] width 1061 height 20
click at [135, 334] on li "2025年09月19日(金)" at bounding box center [543, 336] width 1061 height 29
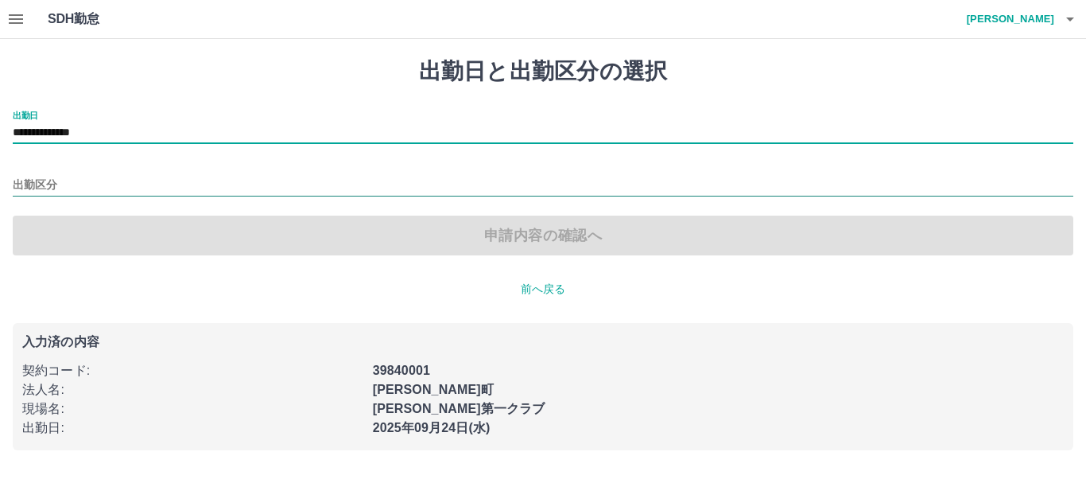
click at [39, 181] on input "出勤区分" at bounding box center [543, 186] width 1061 height 20
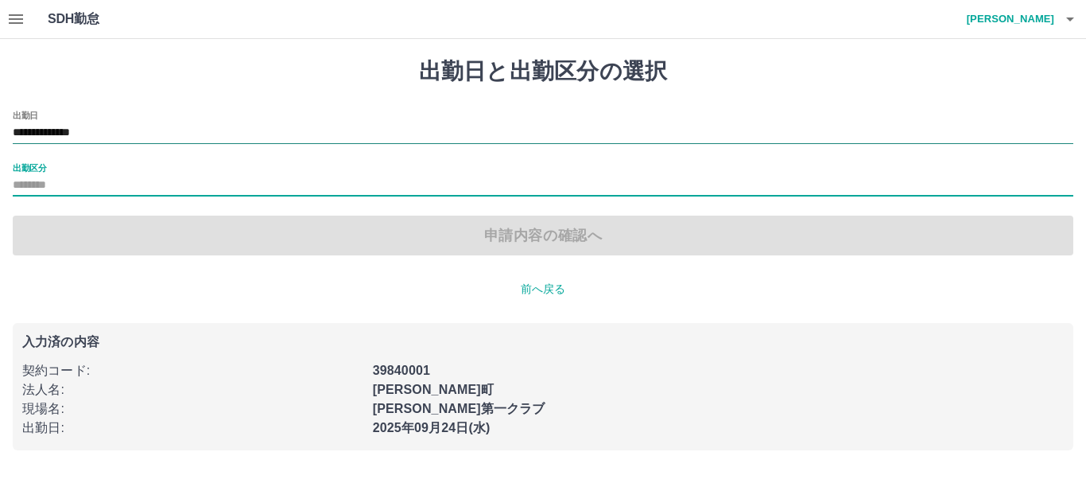
click at [124, 131] on input "**********" at bounding box center [543, 133] width 1061 height 20
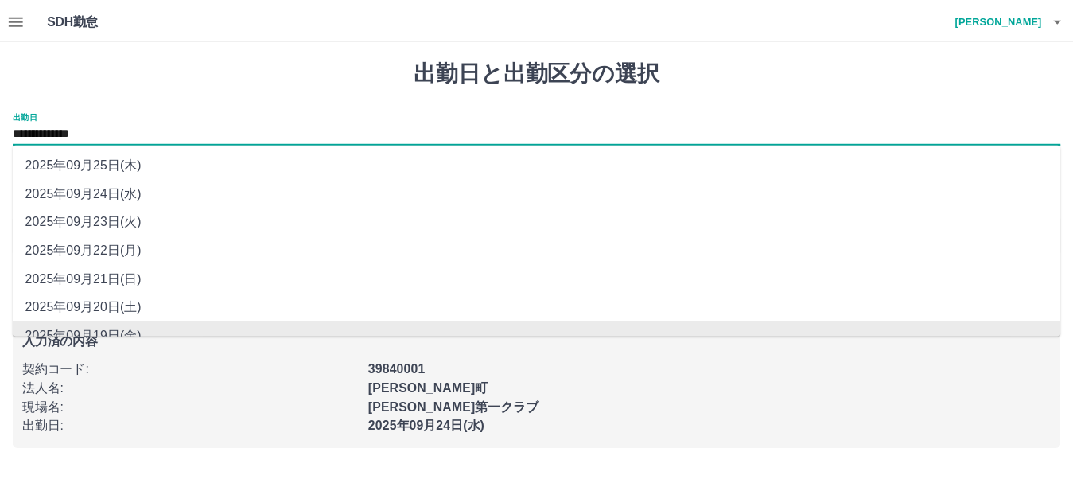
scroll to position [14, 0]
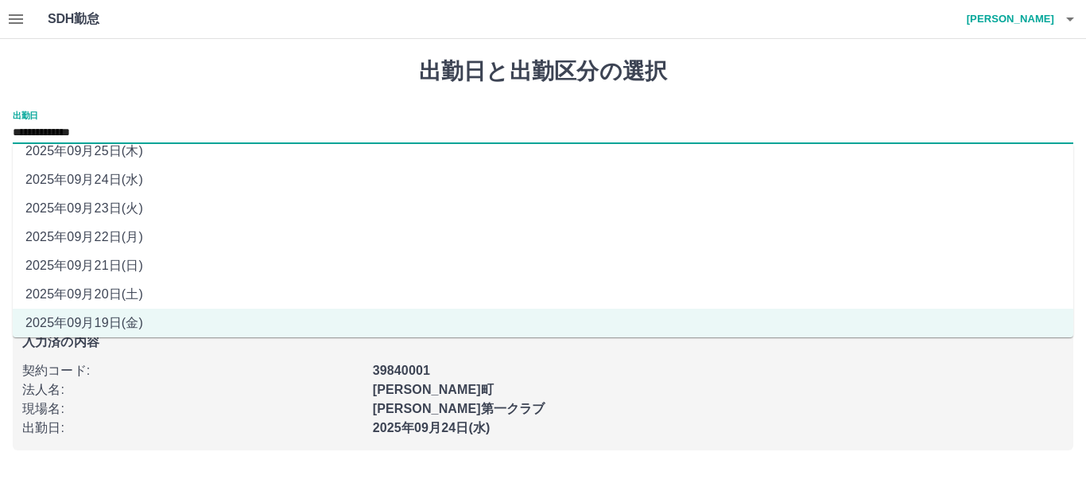
click at [116, 293] on li "2025年09月20日(土)" at bounding box center [543, 294] width 1061 height 29
type input "**********"
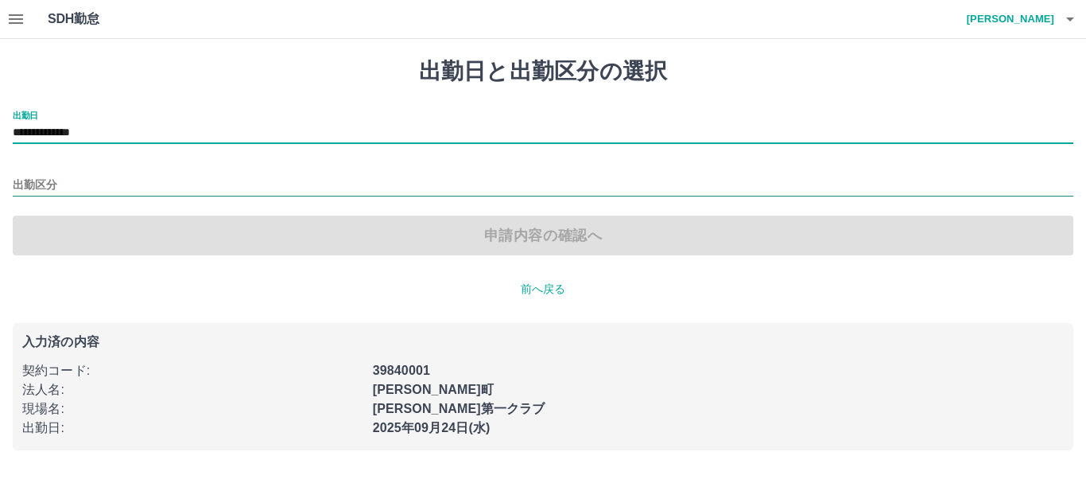
click at [72, 184] on input "出勤区分" at bounding box center [543, 186] width 1061 height 20
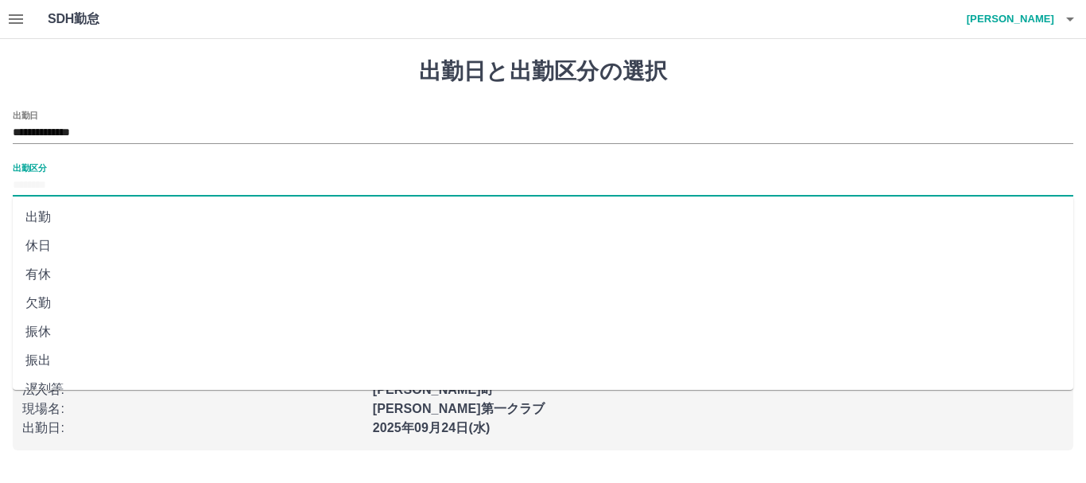
click at [35, 241] on li "休日" at bounding box center [543, 245] width 1061 height 29
type input "**"
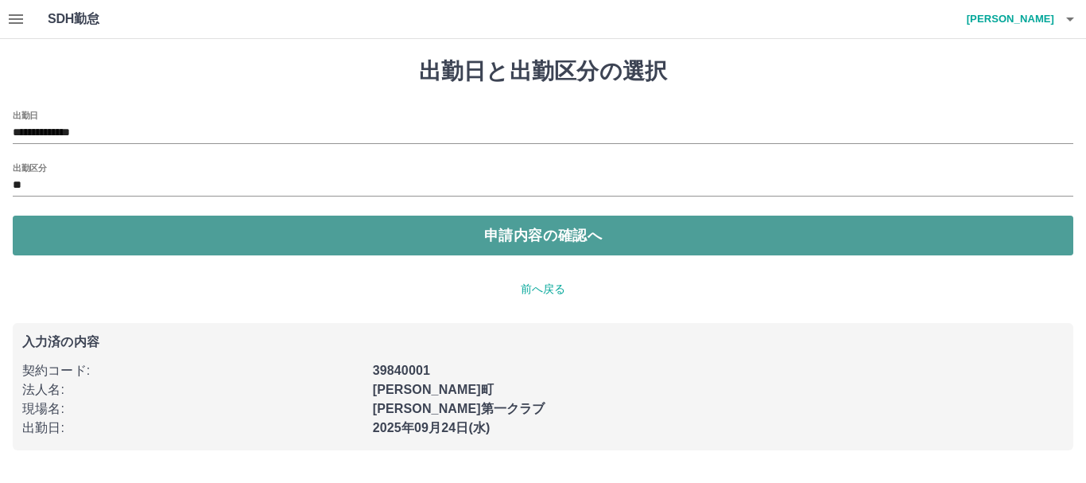
click at [510, 233] on button "申請内容の確認へ" at bounding box center [543, 235] width 1061 height 40
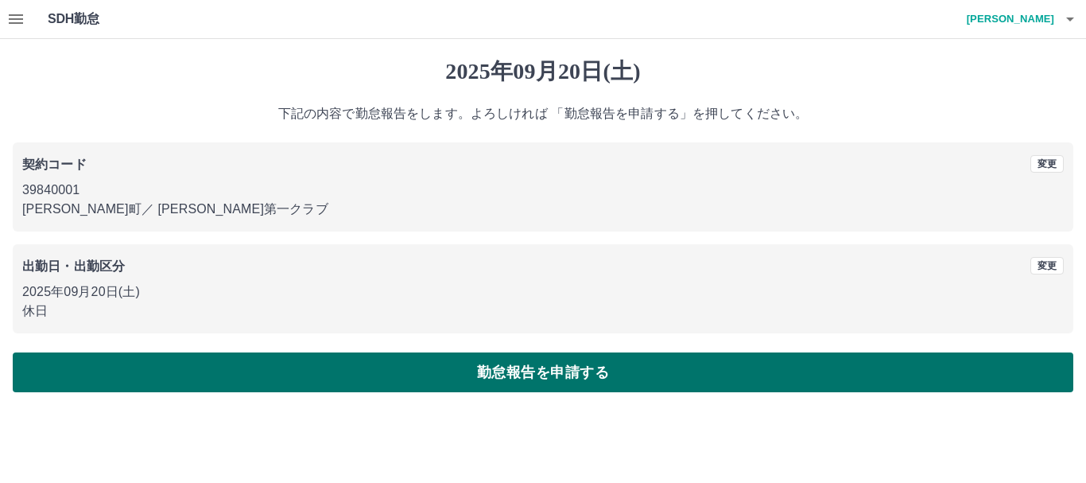
click at [460, 366] on button "勤怠報告を申請する" at bounding box center [543, 372] width 1061 height 40
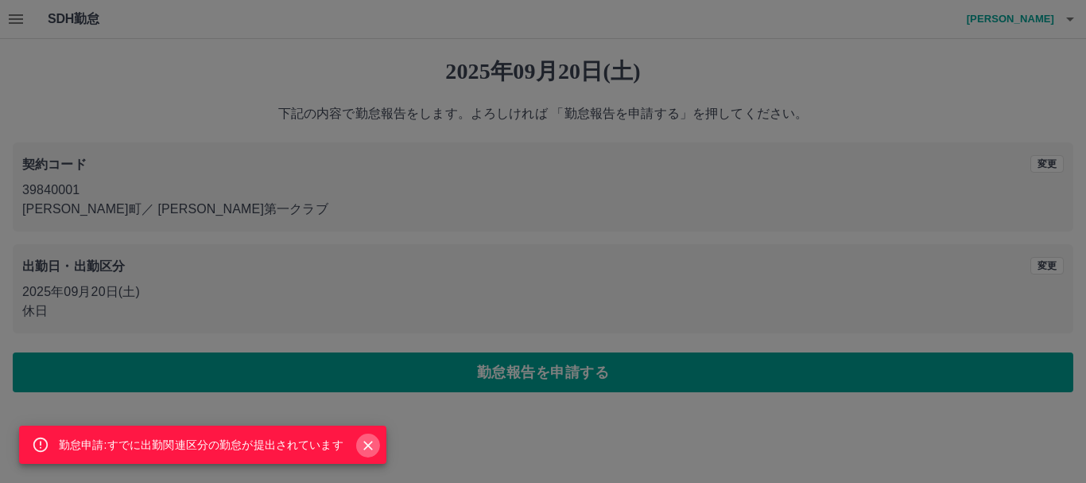
click at [368, 443] on icon "Close" at bounding box center [368, 445] width 16 height 16
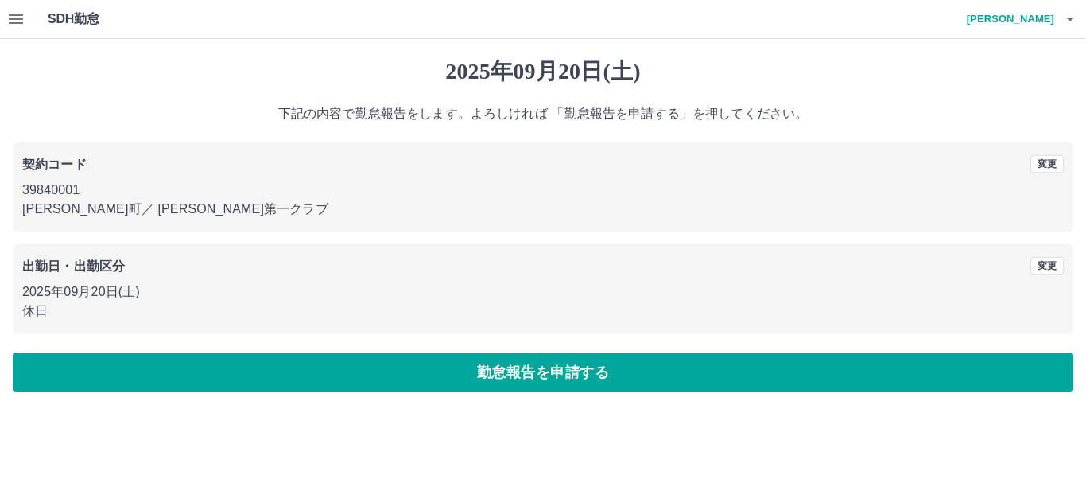
click at [17, 20] on icon "button" at bounding box center [16, 19] width 14 height 10
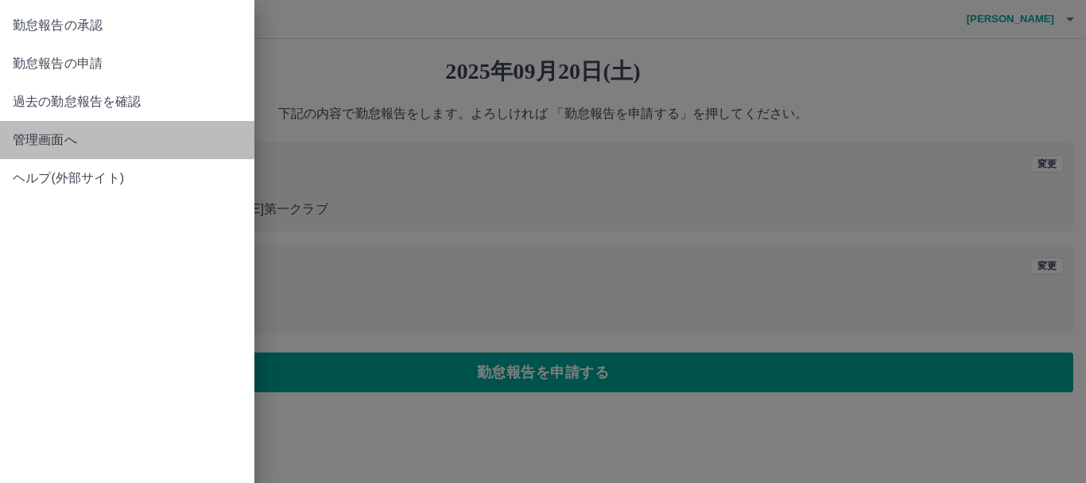
click at [72, 143] on span "管理画面へ" at bounding box center [127, 139] width 229 height 19
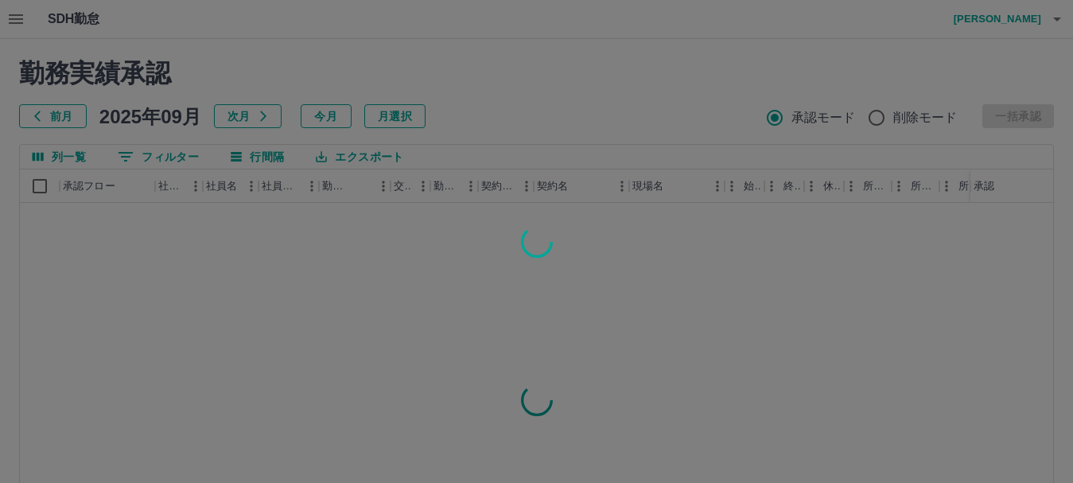
click at [15, 17] on div at bounding box center [536, 241] width 1073 height 483
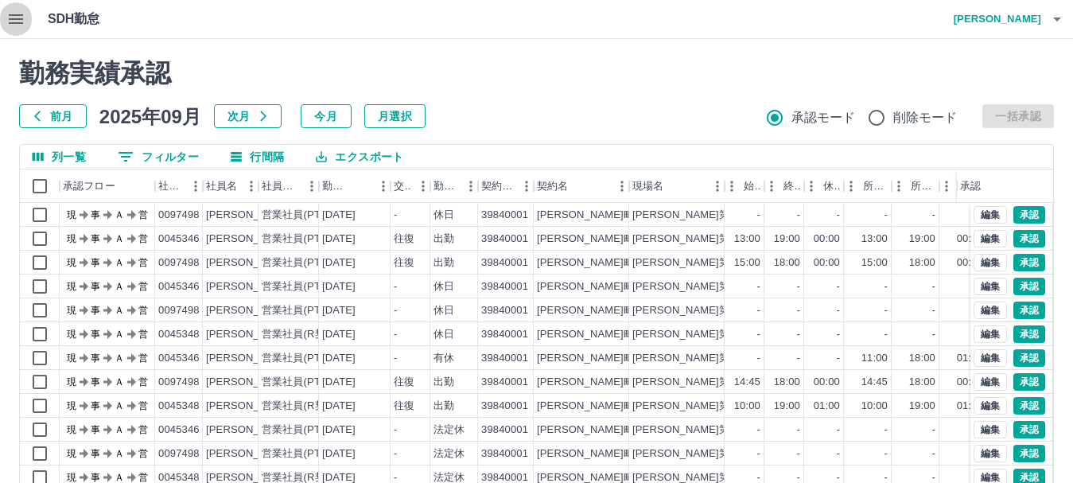
click at [15, 17] on icon "button" at bounding box center [15, 19] width 19 height 19
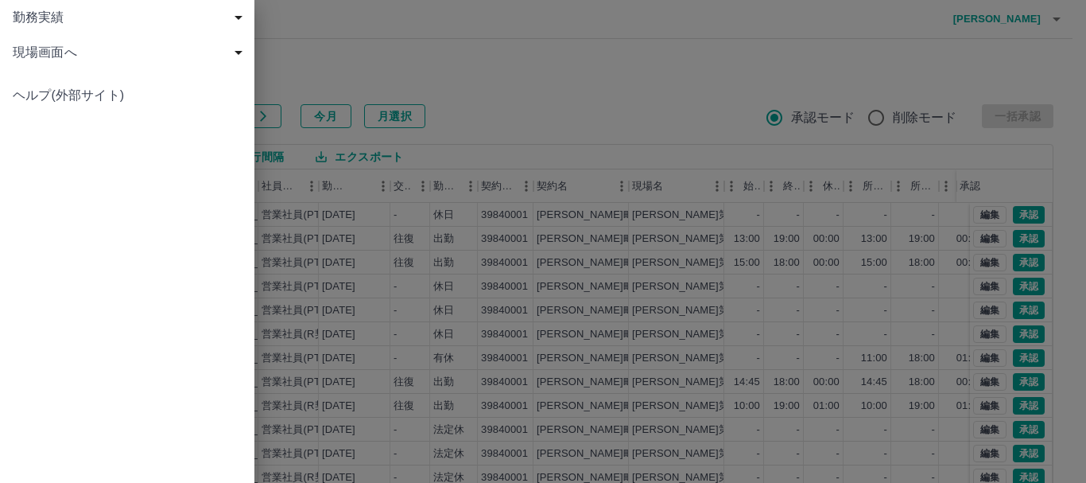
click at [518, 53] on div at bounding box center [543, 241] width 1086 height 483
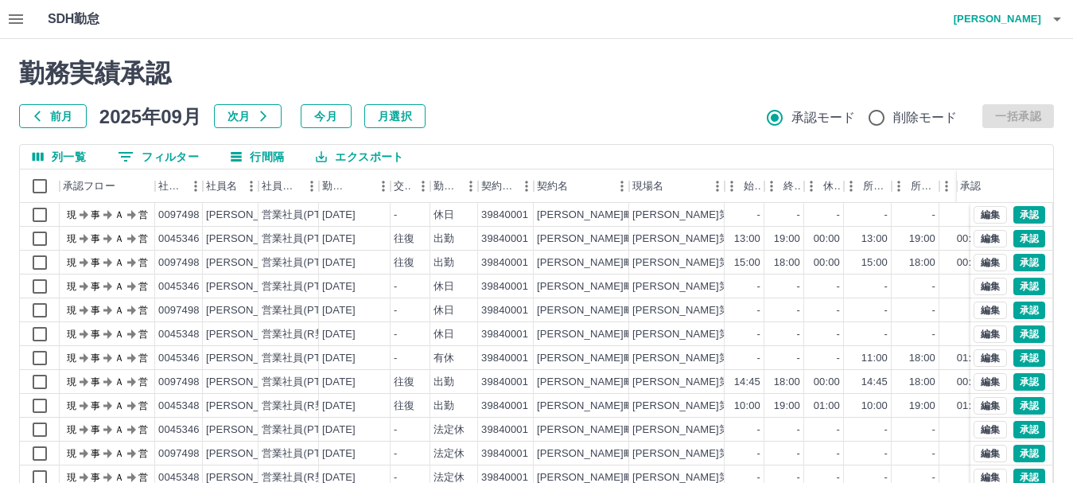
click at [17, 21] on icon "button" at bounding box center [15, 19] width 19 height 19
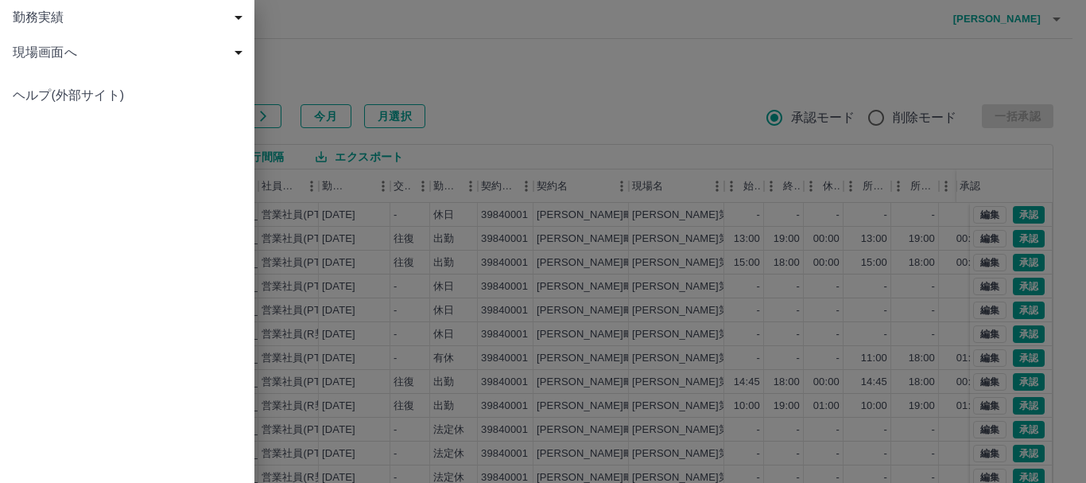
click at [40, 56] on span "現場画面へ" at bounding box center [130, 52] width 235 height 19
click at [324, 50] on div at bounding box center [543, 241] width 1086 height 483
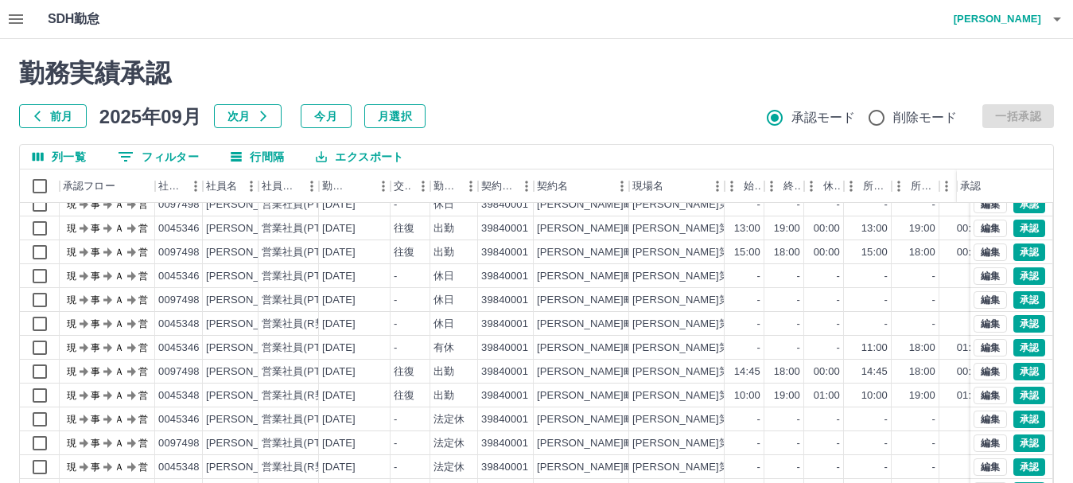
scroll to position [4, 0]
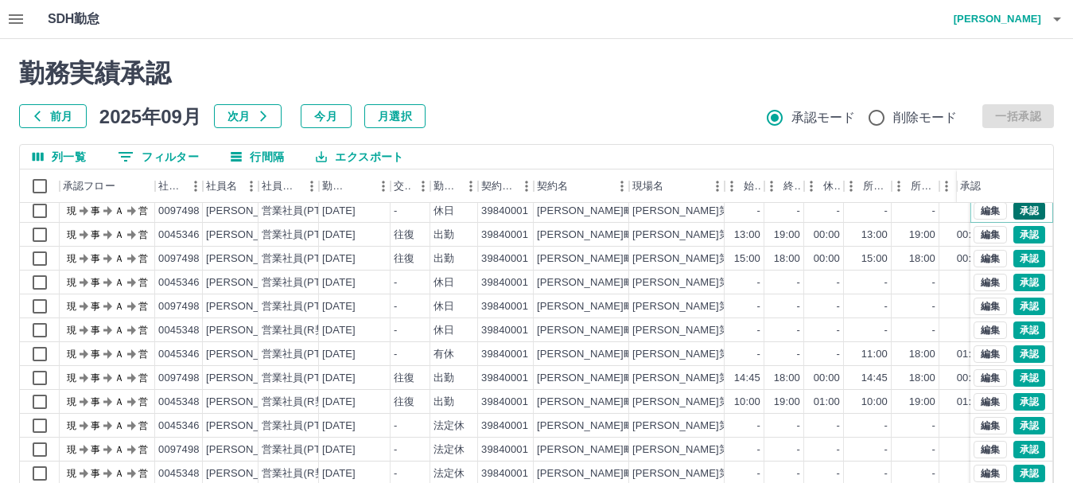
click at [1013, 205] on button "承認" at bounding box center [1029, 210] width 32 height 17
click at [1020, 229] on button "承認" at bounding box center [1029, 234] width 32 height 17
click at [1022, 257] on button "承認" at bounding box center [1029, 258] width 32 height 17
click at [1013, 281] on button "承認" at bounding box center [1029, 282] width 32 height 17
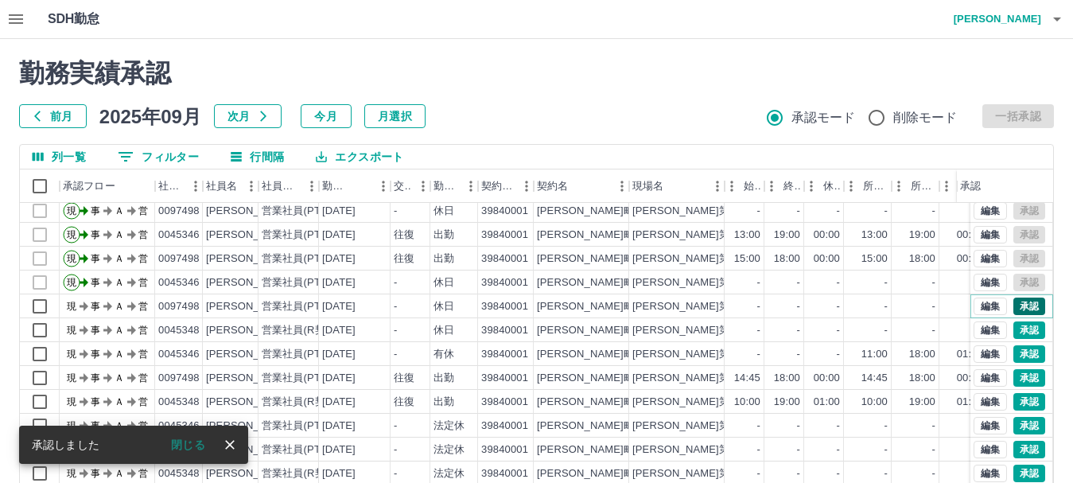
click at [1013, 301] on button "承認" at bounding box center [1029, 305] width 32 height 17
click at [1013, 325] on button "承認" at bounding box center [1029, 329] width 32 height 17
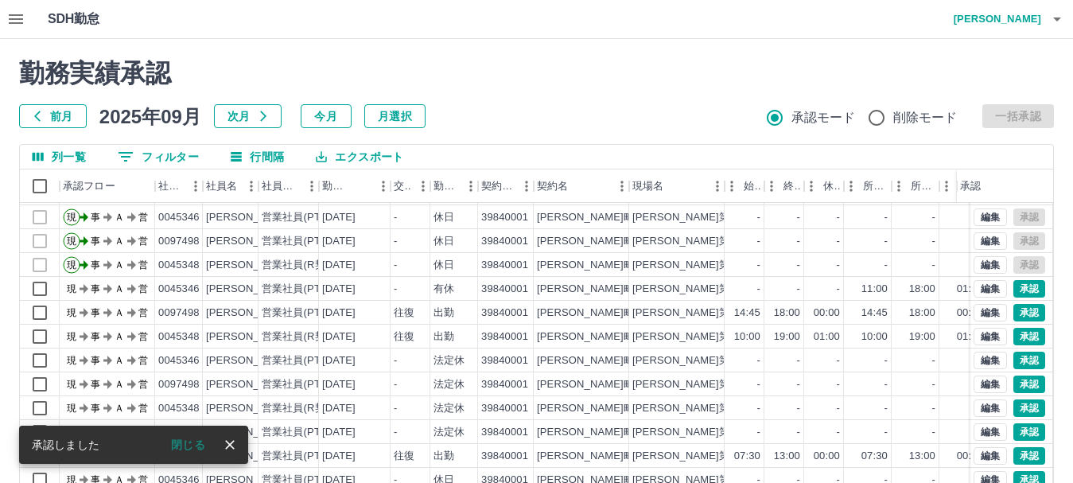
scroll to position [83, 0]
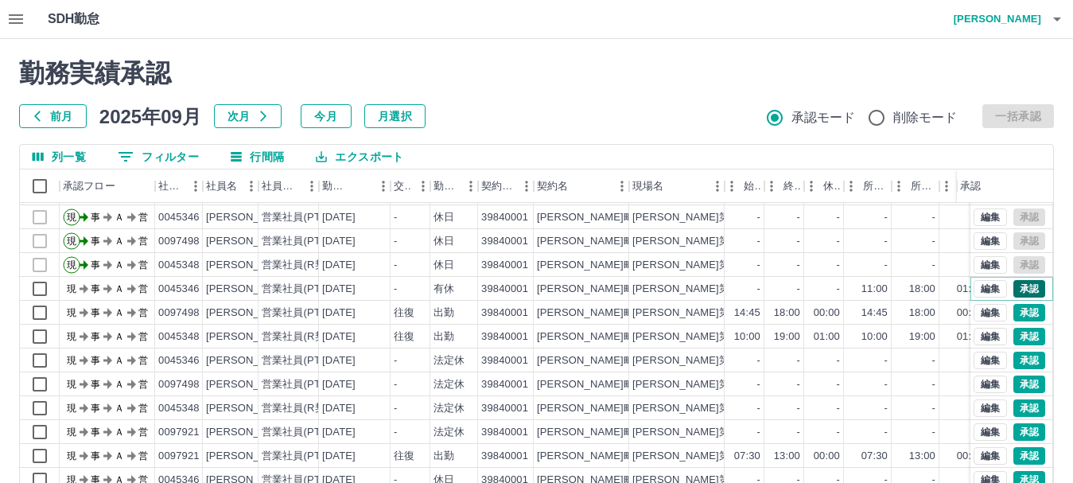
click at [1013, 280] on button "承認" at bounding box center [1029, 288] width 32 height 17
click at [1013, 304] on button "承認" at bounding box center [1029, 312] width 32 height 17
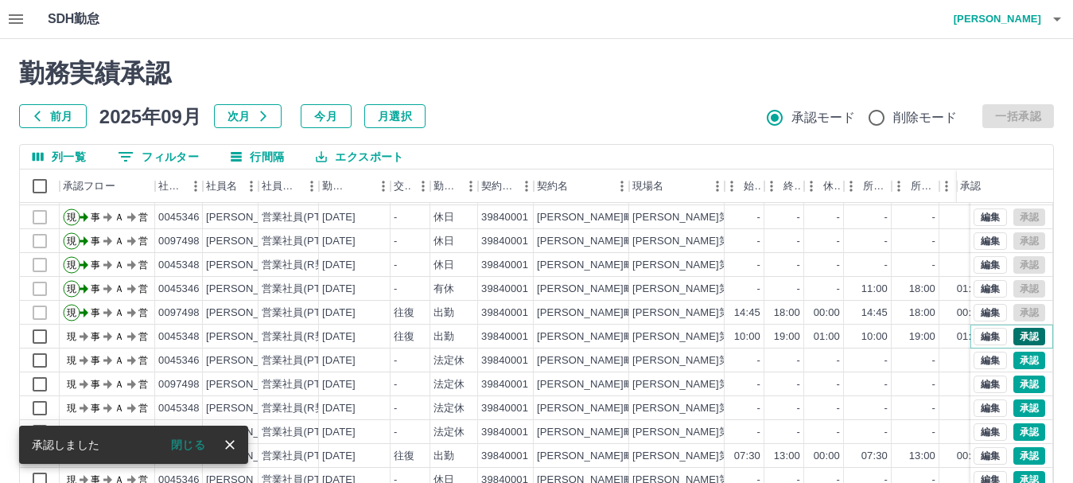
click at [1013, 328] on button "承認" at bounding box center [1029, 336] width 32 height 17
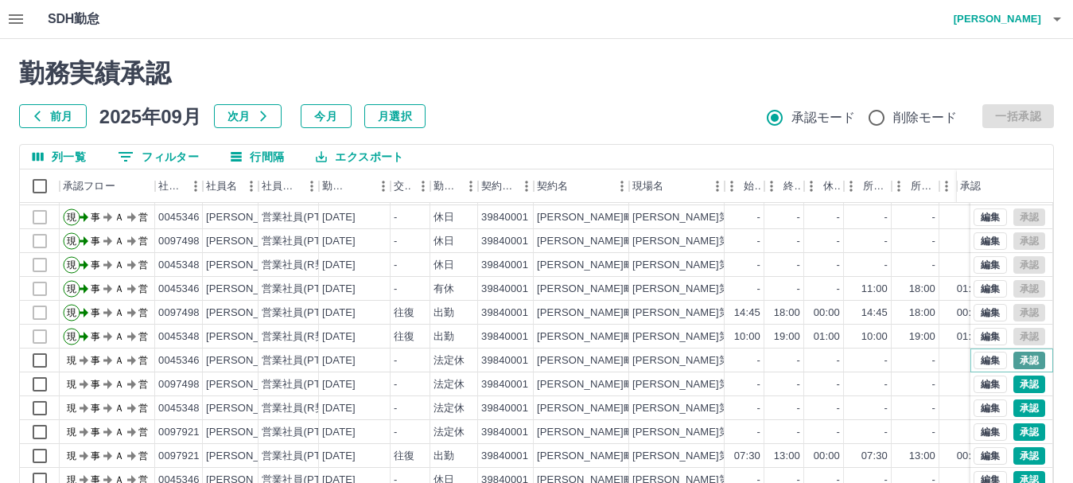
click at [1018, 351] on button "承認" at bounding box center [1029, 359] width 32 height 17
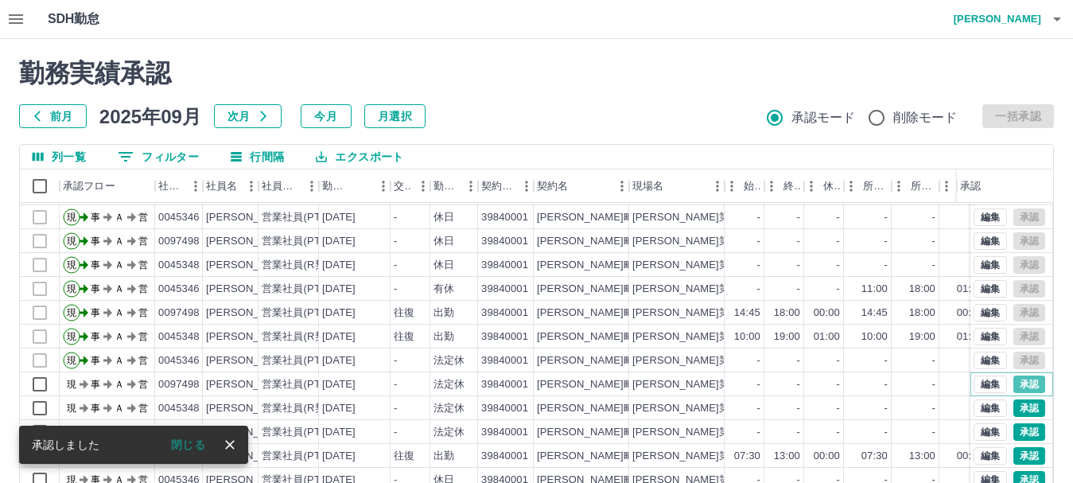
click at [1015, 375] on button "承認" at bounding box center [1029, 383] width 32 height 17
click at [1019, 399] on button "承認" at bounding box center [1029, 407] width 32 height 17
click at [1014, 423] on button "承認" at bounding box center [1029, 431] width 32 height 17
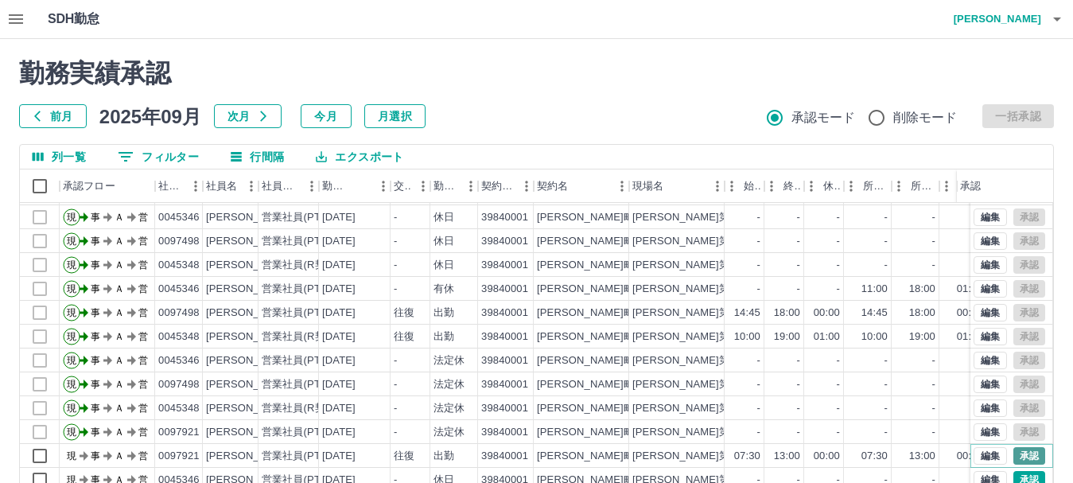
click at [1013, 447] on button "承認" at bounding box center [1029, 455] width 32 height 17
click at [1013, 471] on button "承認" at bounding box center [1029, 479] width 32 height 17
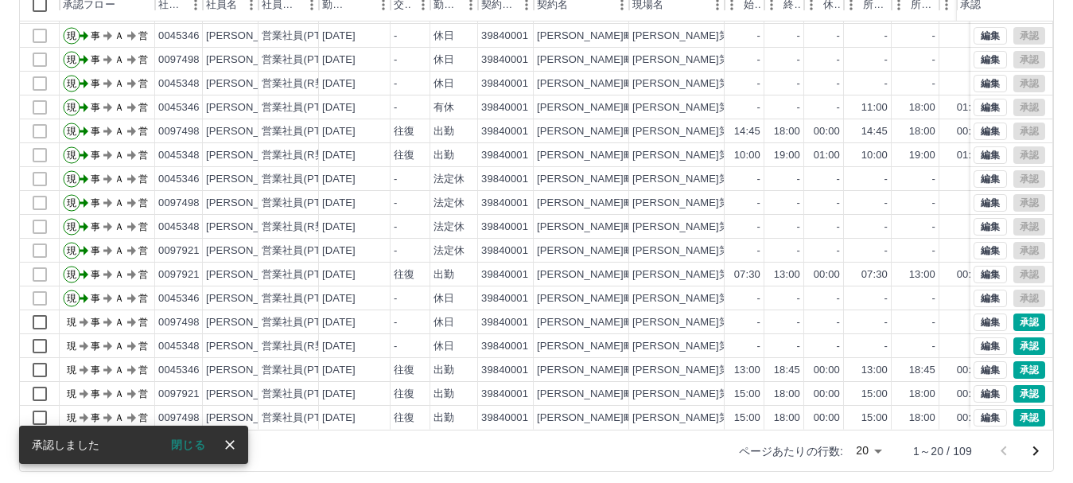
scroll to position [189, 0]
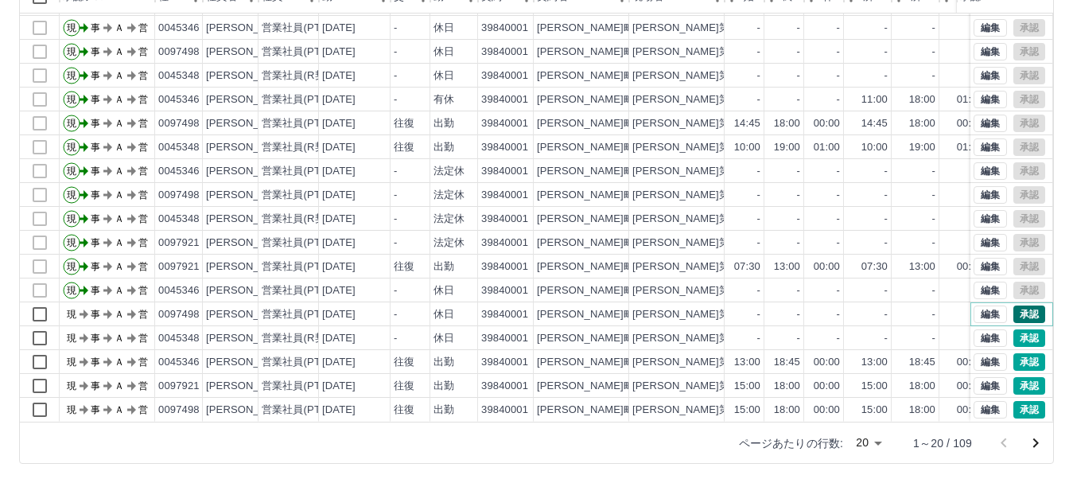
click at [1013, 305] on button "承認" at bounding box center [1029, 313] width 32 height 17
click at [1019, 329] on button "承認" at bounding box center [1029, 337] width 32 height 17
click at [1013, 353] on button "承認" at bounding box center [1029, 361] width 32 height 17
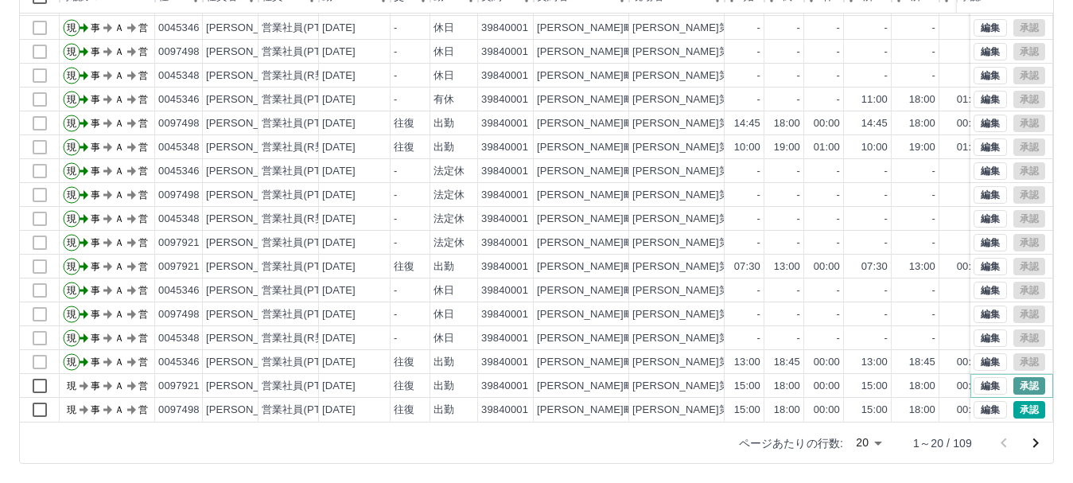
click at [1017, 377] on button "承認" at bounding box center [1029, 385] width 32 height 17
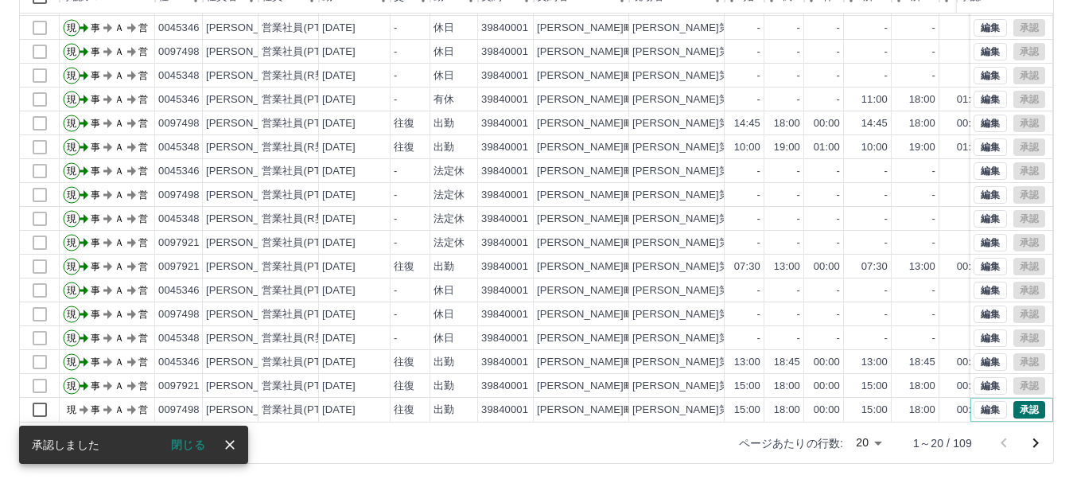
click at [1021, 401] on button "承認" at bounding box center [1029, 409] width 32 height 17
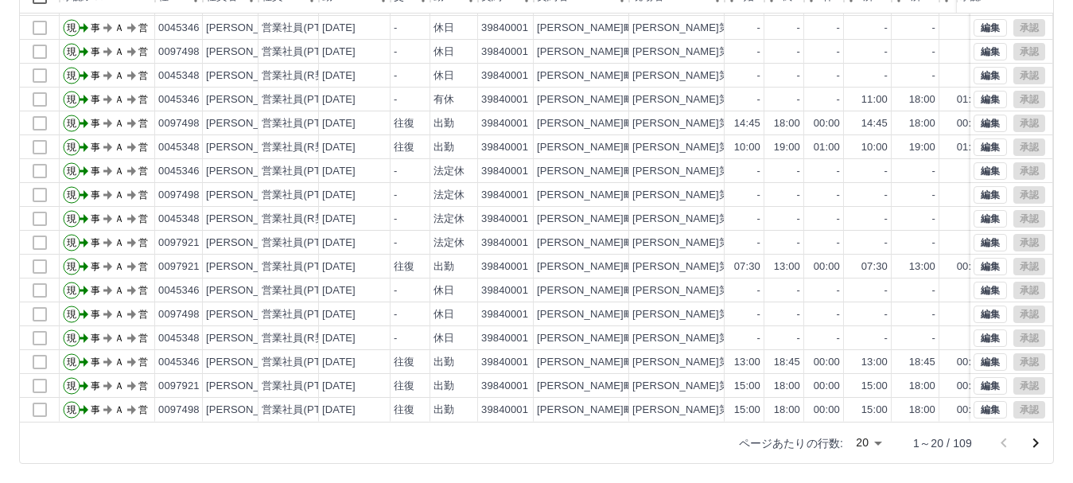
click at [1030, 444] on icon "次のページへ" at bounding box center [1035, 442] width 19 height 19
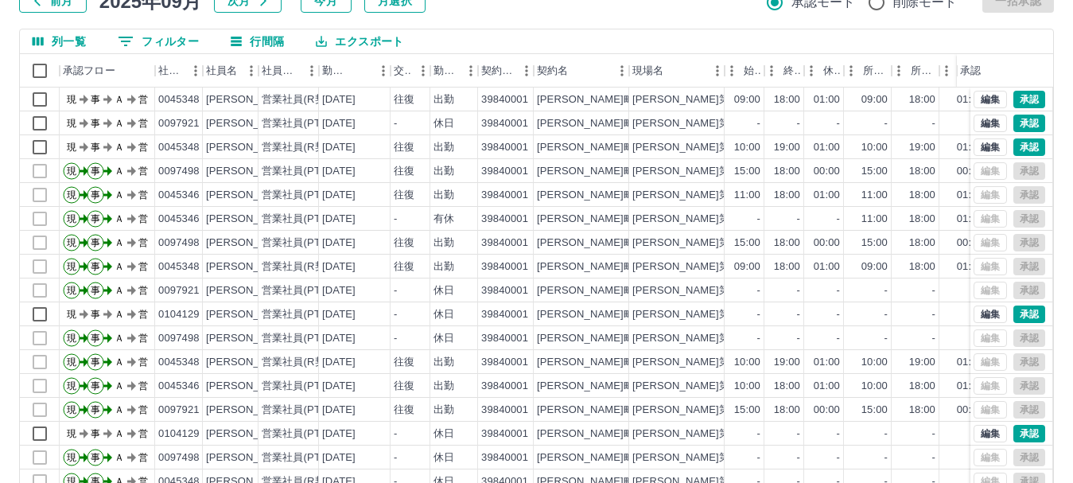
scroll to position [142, 0]
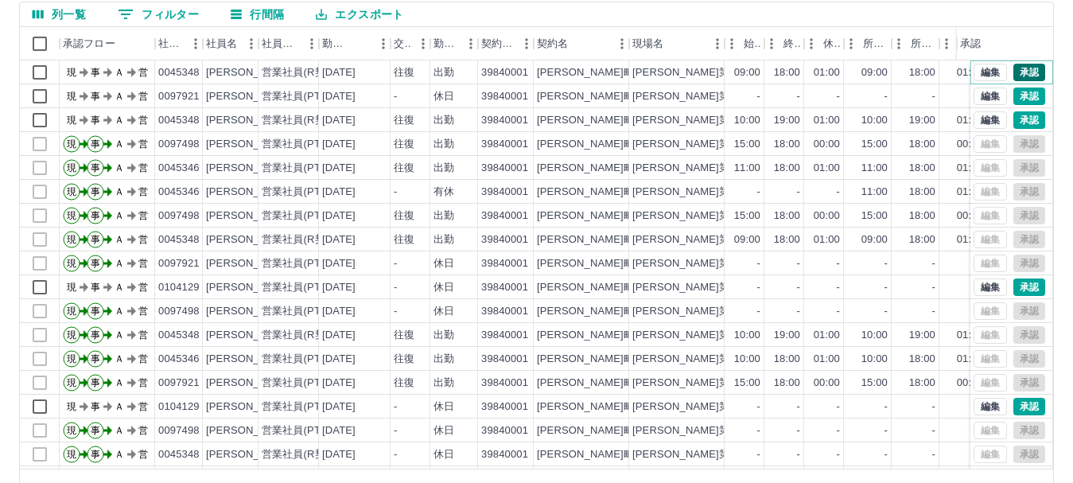
click at [1018, 71] on button "承認" at bounding box center [1029, 72] width 32 height 17
click at [1013, 99] on button "承認" at bounding box center [1029, 95] width 32 height 17
click at [1013, 123] on button "承認" at bounding box center [1029, 119] width 32 height 17
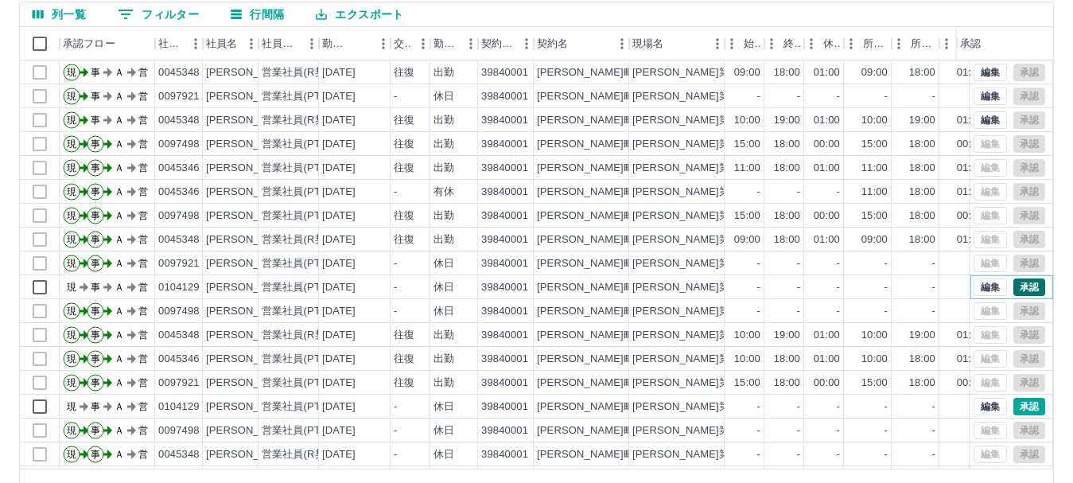
click at [1013, 286] on button "承認" at bounding box center [1029, 286] width 32 height 17
click at [1013, 405] on button "承認" at bounding box center [1029, 406] width 32 height 17
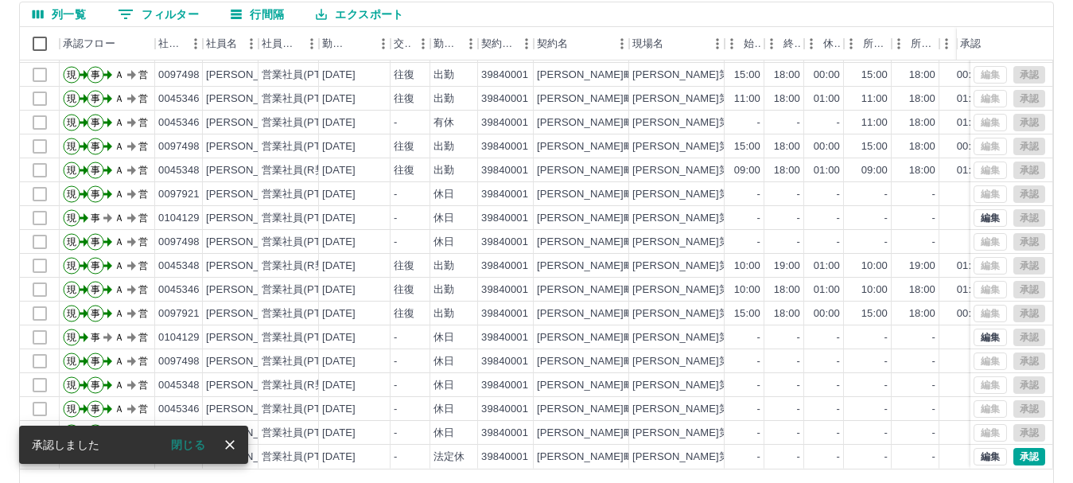
scroll to position [83, 0]
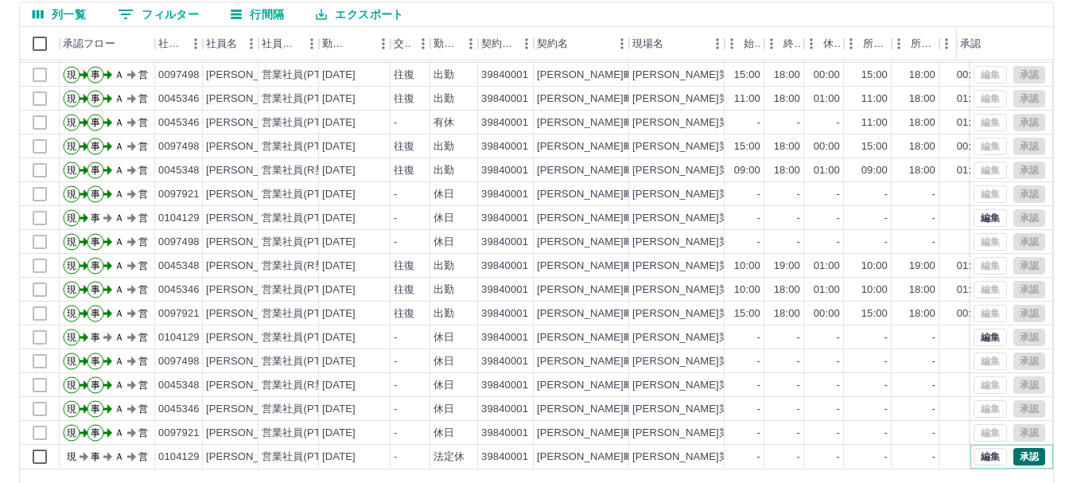
click at [1013, 448] on button "承認" at bounding box center [1029, 456] width 32 height 17
drag, startPoint x: 1078, startPoint y: 2, endPoint x: 790, endPoint y: 9, distance: 288.7
click at [790, 9] on div "列一覧 0 フィルター 行間隔 エクスポート" at bounding box center [536, 14] width 1033 height 25
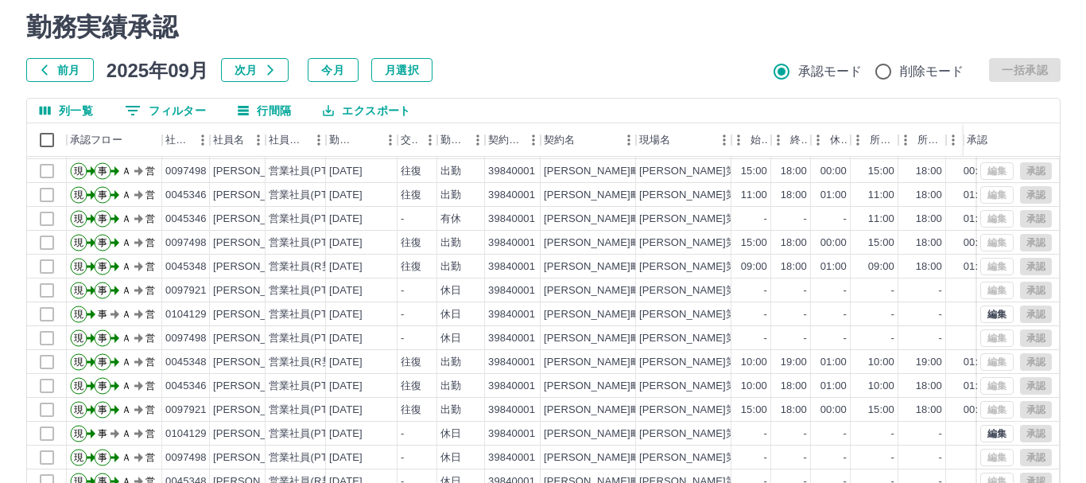
scroll to position [0, 0]
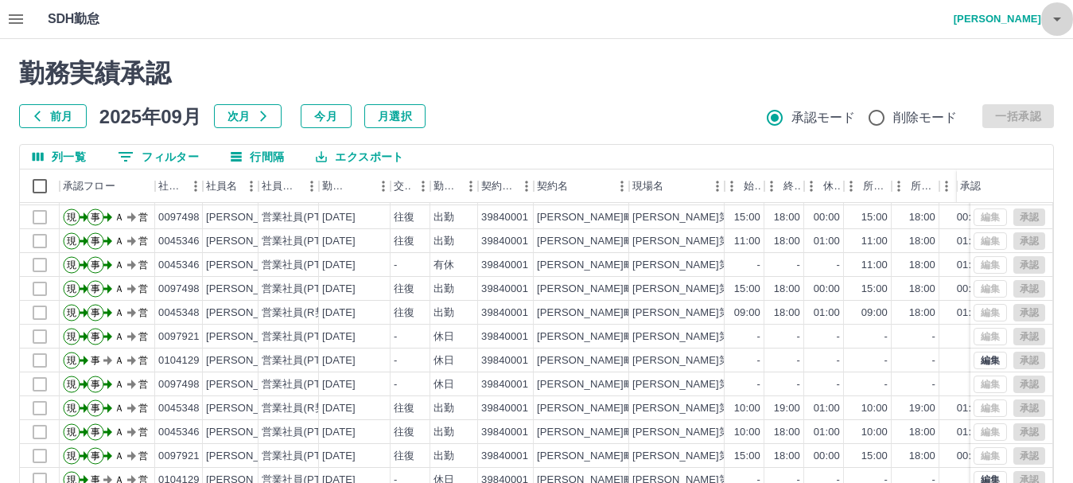
click at [1053, 22] on icon "button" at bounding box center [1056, 19] width 19 height 19
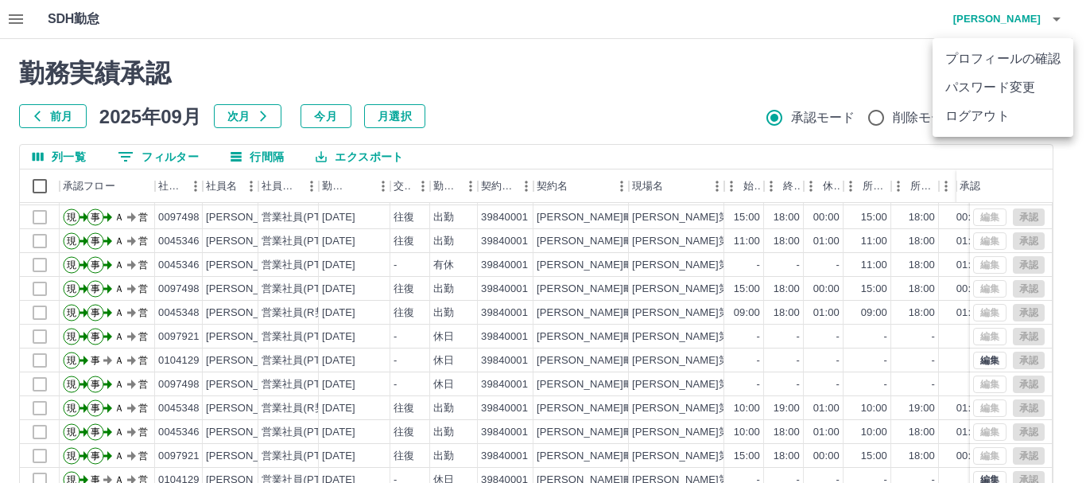
click at [1022, 115] on li "ログアウト" at bounding box center [1003, 116] width 141 height 29
